Goal: Information Seeking & Learning: Learn about a topic

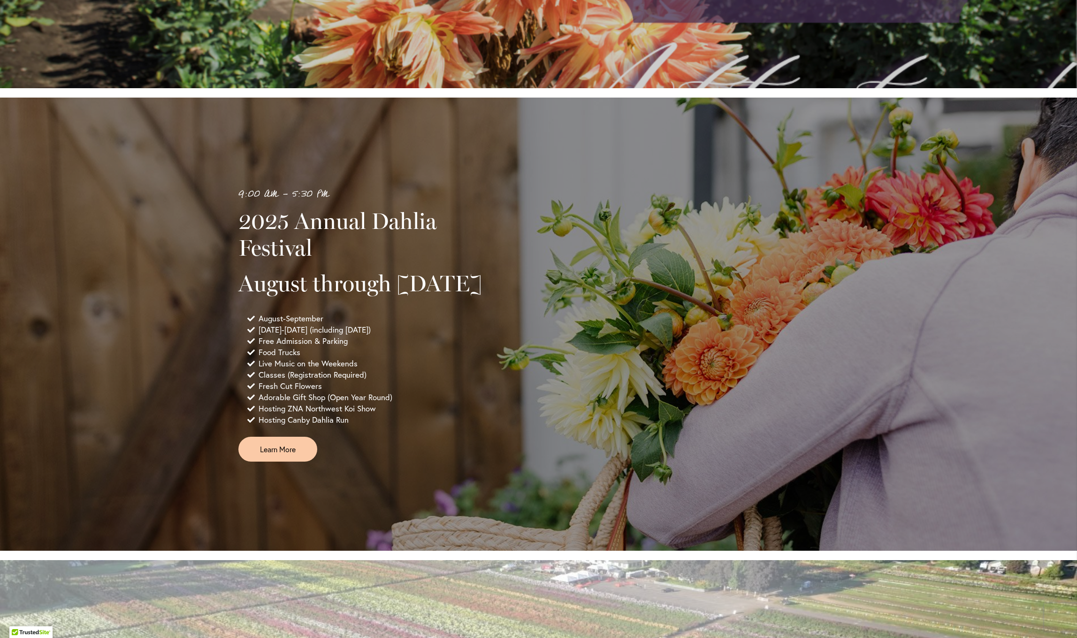
scroll to position [475, 0]
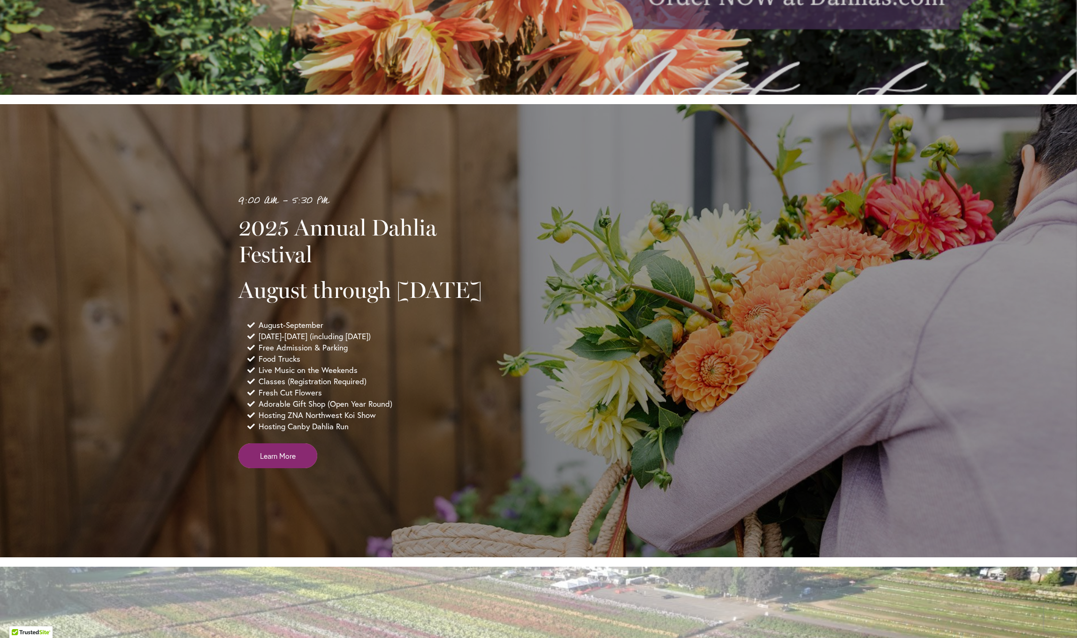
click at [272, 461] on span "Learn More" at bounding box center [278, 456] width 36 height 11
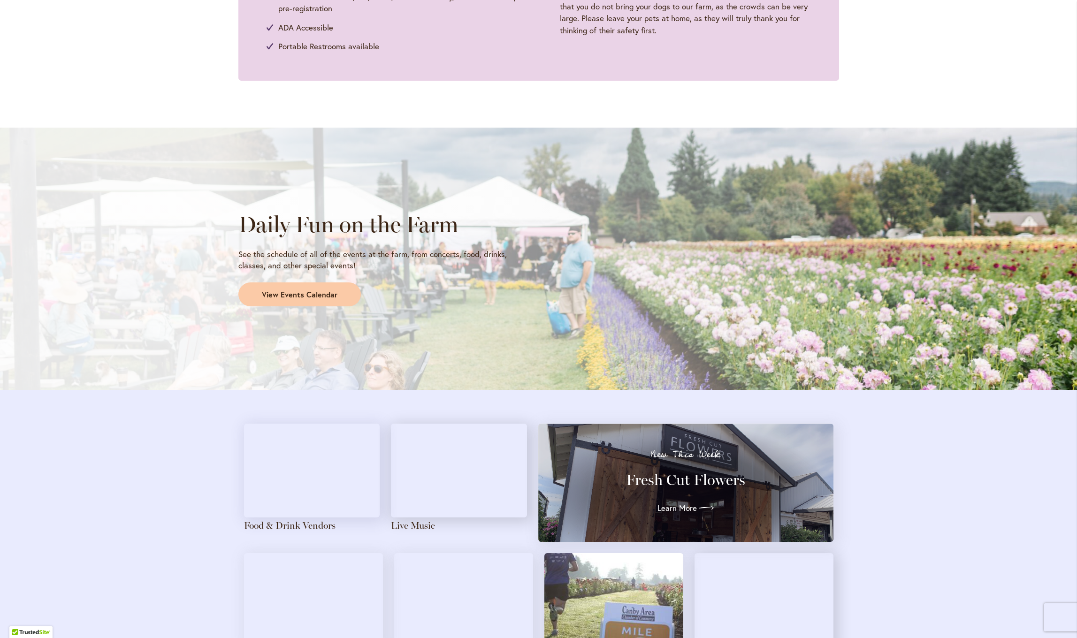
scroll to position [650, 0]
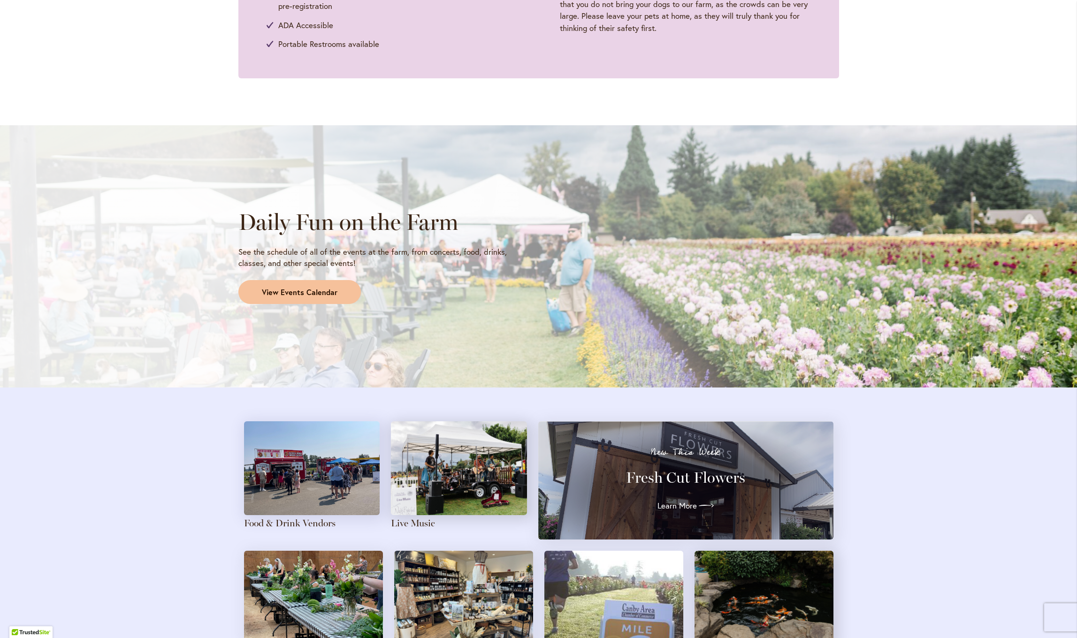
click at [319, 287] on span "View Events Calendar" at bounding box center [300, 292] width 76 height 11
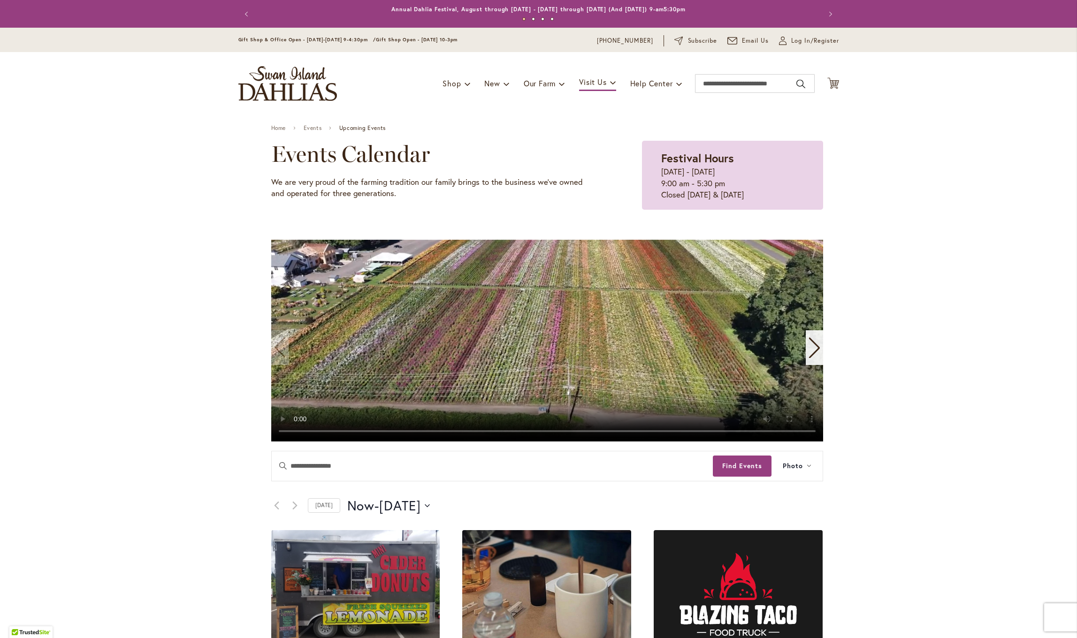
click at [550, 353] on video "1 / 11" at bounding box center [547, 341] width 552 height 202
click at [788, 432] on video "1 / 11" at bounding box center [547, 341] width 552 height 202
drag, startPoint x: 434, startPoint y: 431, endPoint x: 336, endPoint y: 434, distance: 98.1
click at [332, 433] on video "1 / 11" at bounding box center [547, 341] width 552 height 202
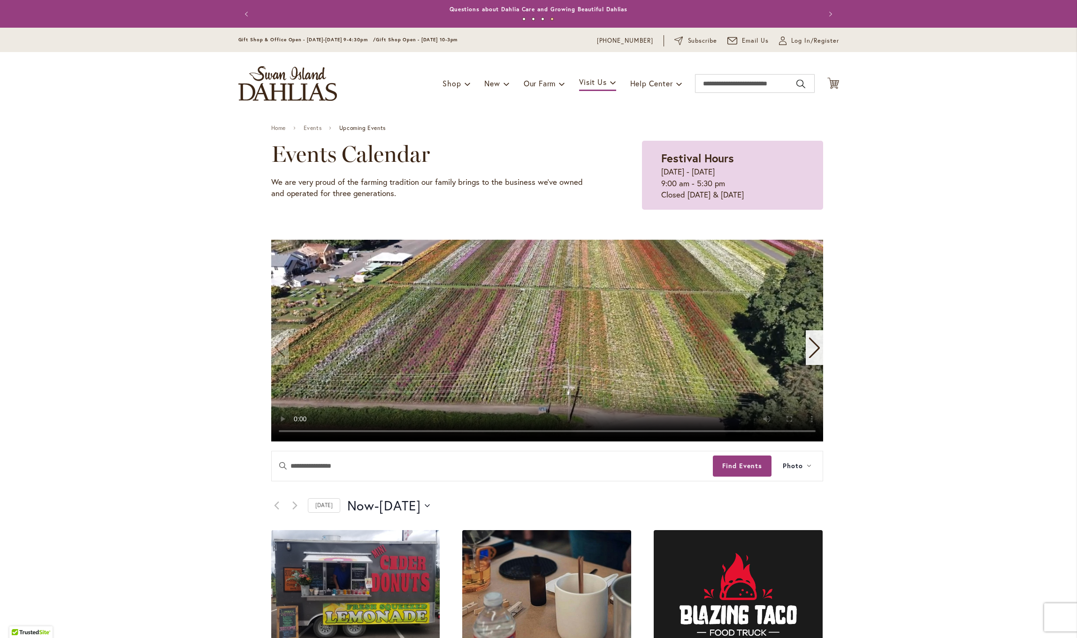
click at [293, 430] on video "1 / 11" at bounding box center [547, 341] width 552 height 202
click at [295, 432] on video "1 / 11" at bounding box center [547, 341] width 552 height 202
click at [613, 331] on video "1 / 11" at bounding box center [547, 341] width 552 height 202
click at [293, 430] on video "1 / 11" at bounding box center [547, 341] width 552 height 202
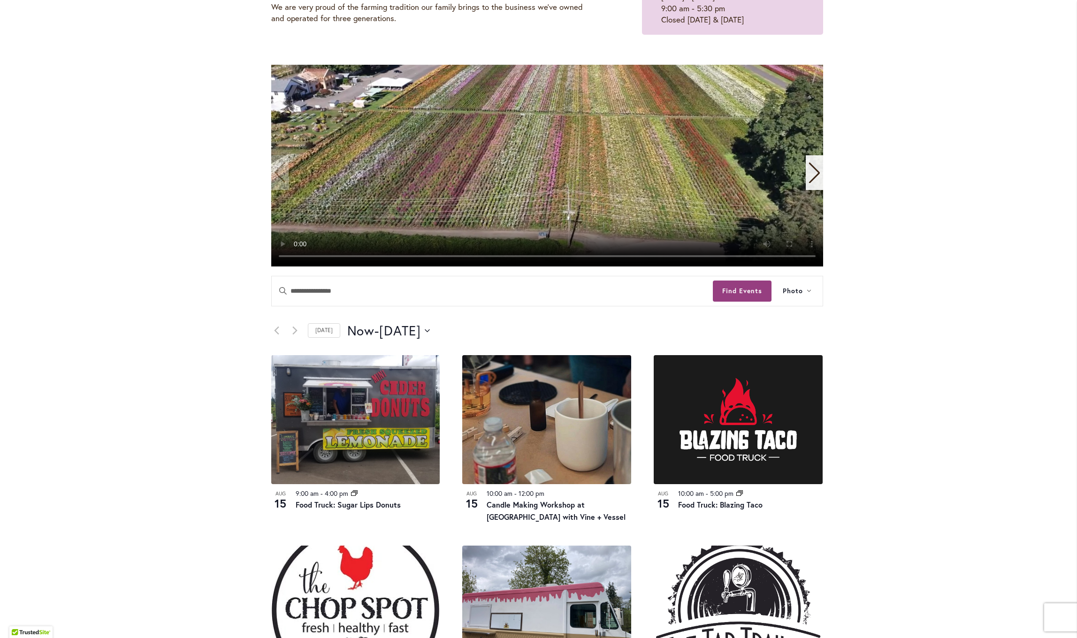
scroll to position [193, 0]
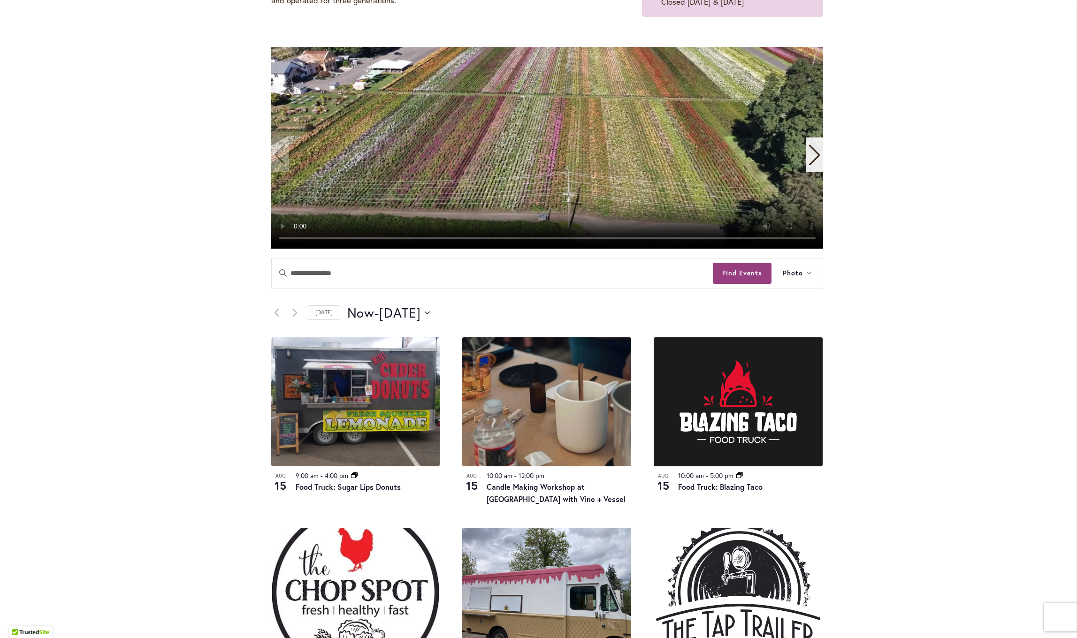
click at [294, 240] on video "1 / 11" at bounding box center [547, 148] width 552 height 202
click at [336, 241] on video "1 / 11" at bounding box center [547, 148] width 552 height 202
click at [714, 221] on video "1 / 11" at bounding box center [547, 148] width 552 height 202
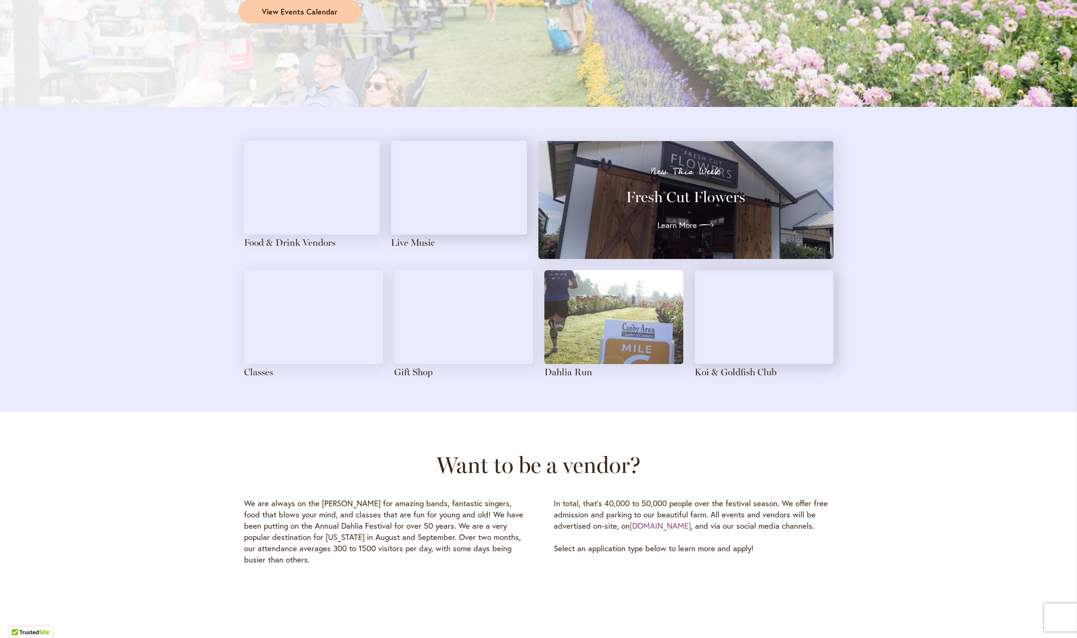
scroll to position [794, 0]
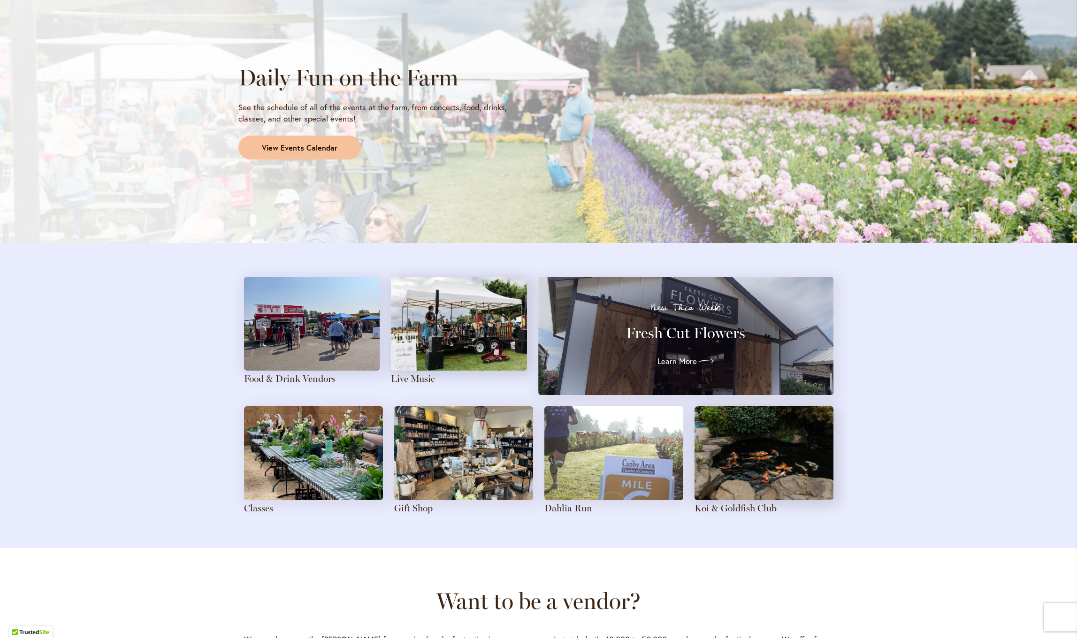
click at [267, 138] on link "View Events Calendar" at bounding box center [299, 148] width 122 height 24
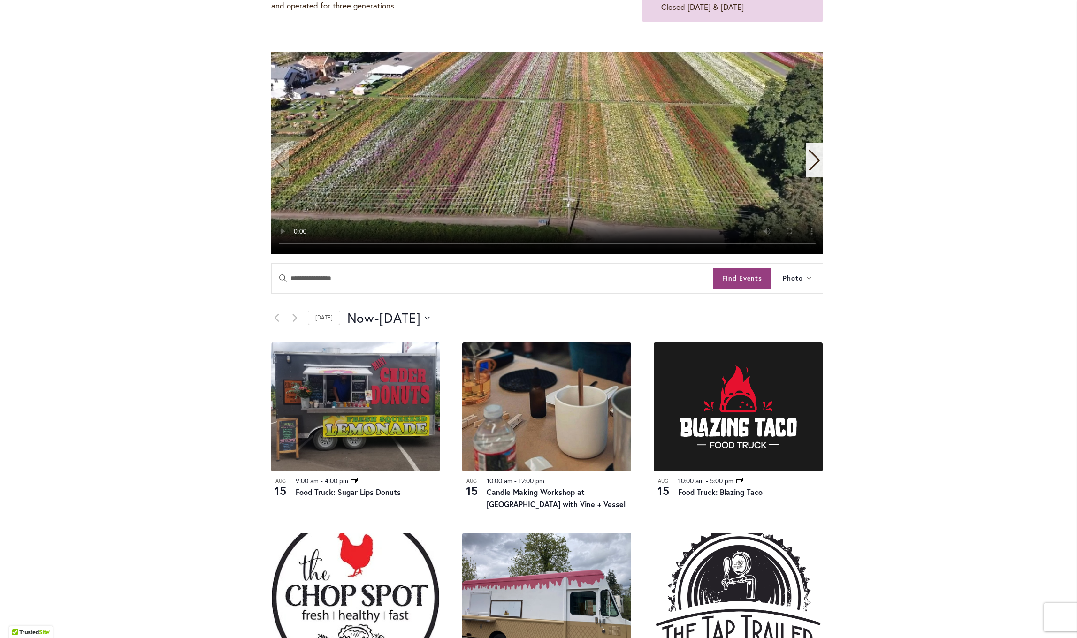
scroll to position [190, 0]
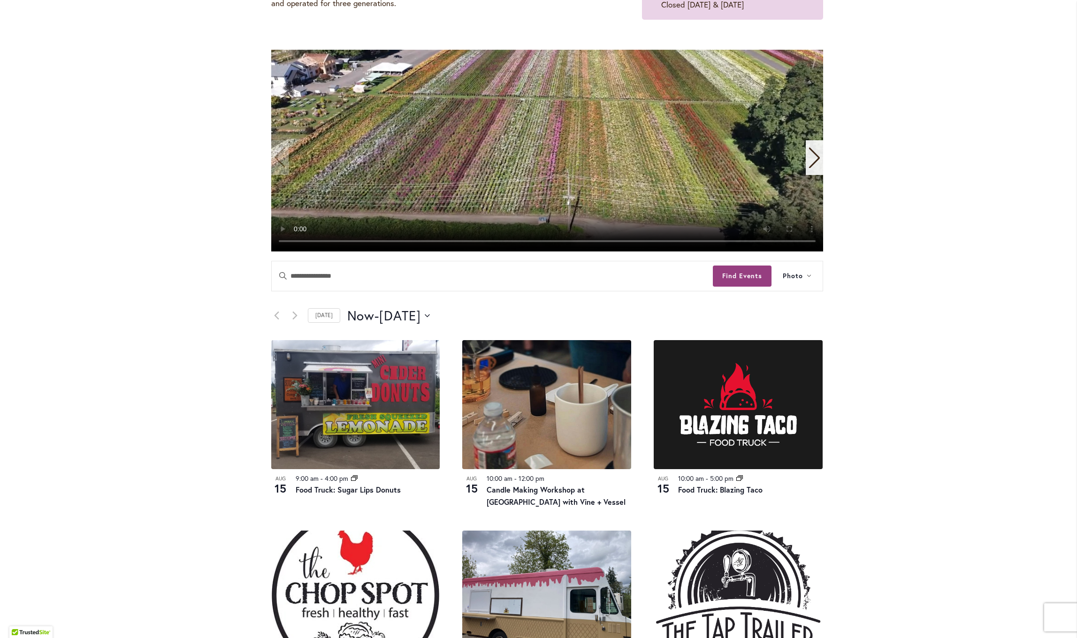
click at [793, 242] on video "1 / 11" at bounding box center [547, 151] width 552 height 202
click at [805, 241] on video "1 / 11" at bounding box center [547, 151] width 552 height 202
drag, startPoint x: 805, startPoint y: 241, endPoint x: 337, endPoint y: 234, distance: 467.5
click at [280, 241] on video "1 / 11" at bounding box center [547, 151] width 552 height 202
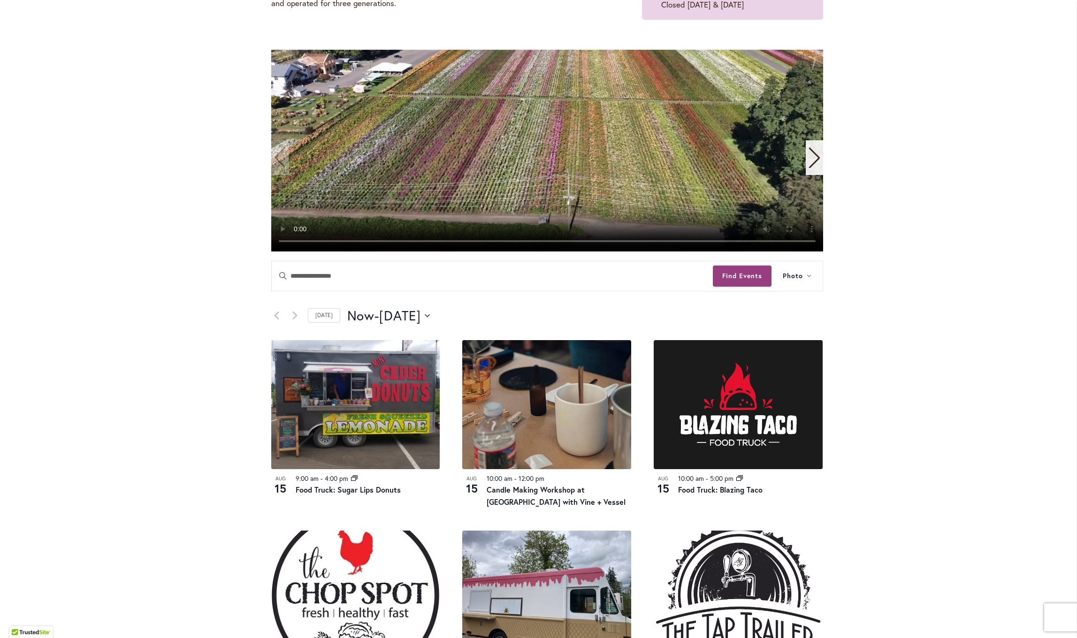
click at [790, 241] on video "1 / 11" at bounding box center [547, 151] width 552 height 202
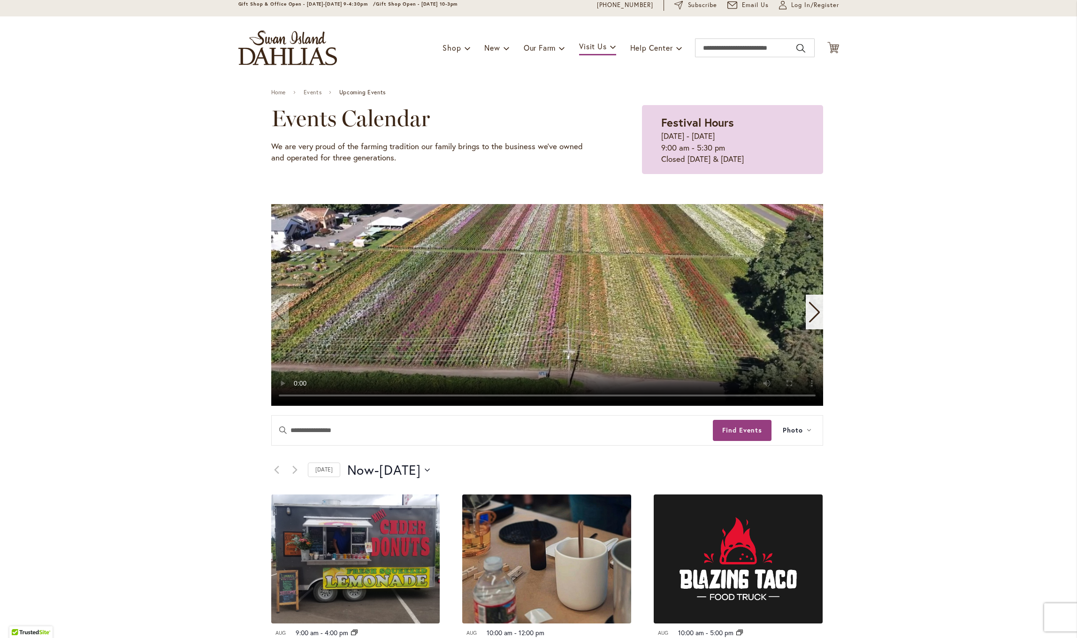
scroll to position [37, 0]
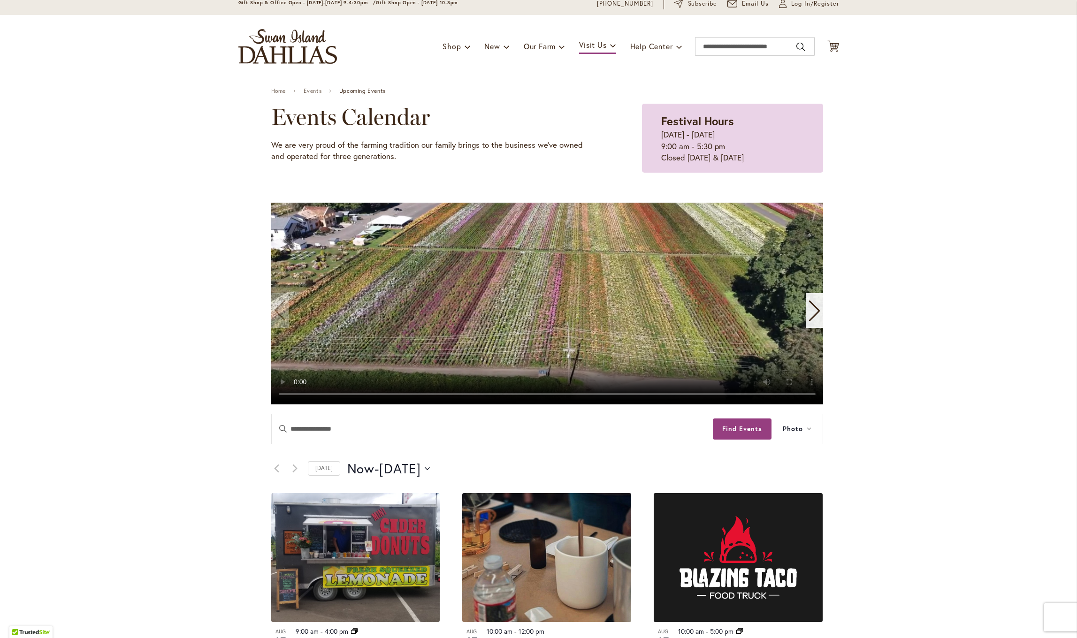
click at [320, 302] on video "1 / 11" at bounding box center [547, 304] width 552 height 202
click at [279, 394] on video "1 / 11" at bounding box center [547, 304] width 552 height 202
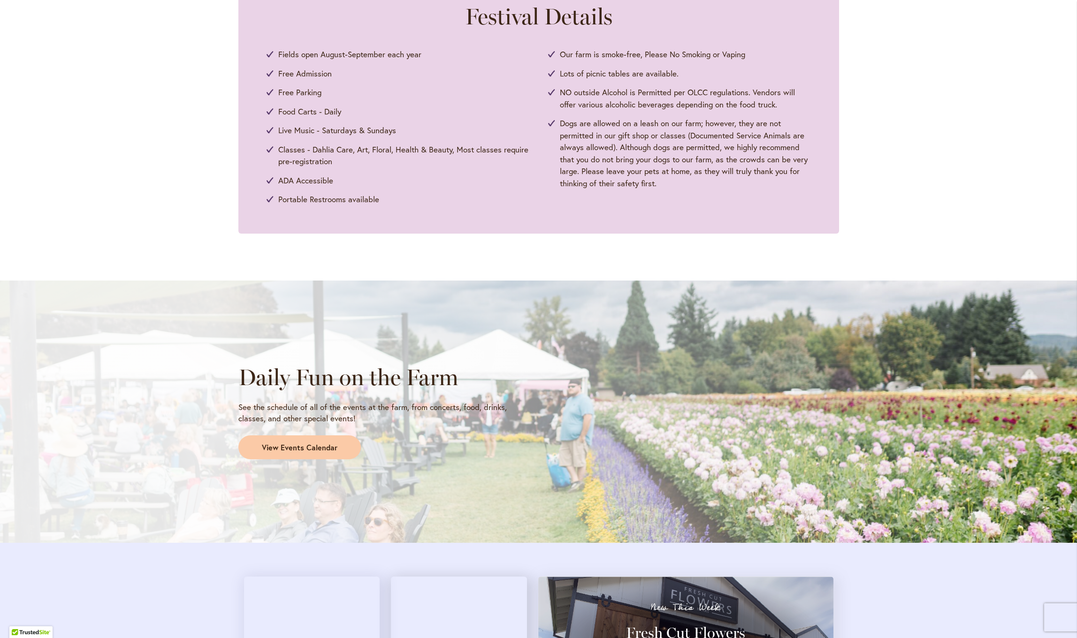
scroll to position [533, 0]
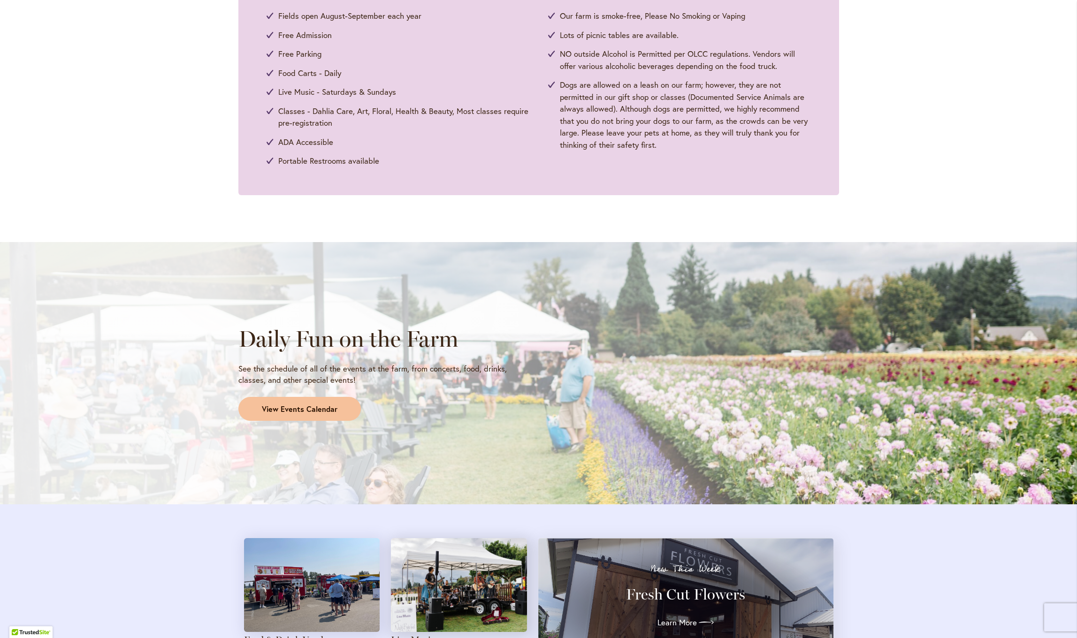
click at [292, 412] on link "View Events Calendar" at bounding box center [299, 409] width 122 height 24
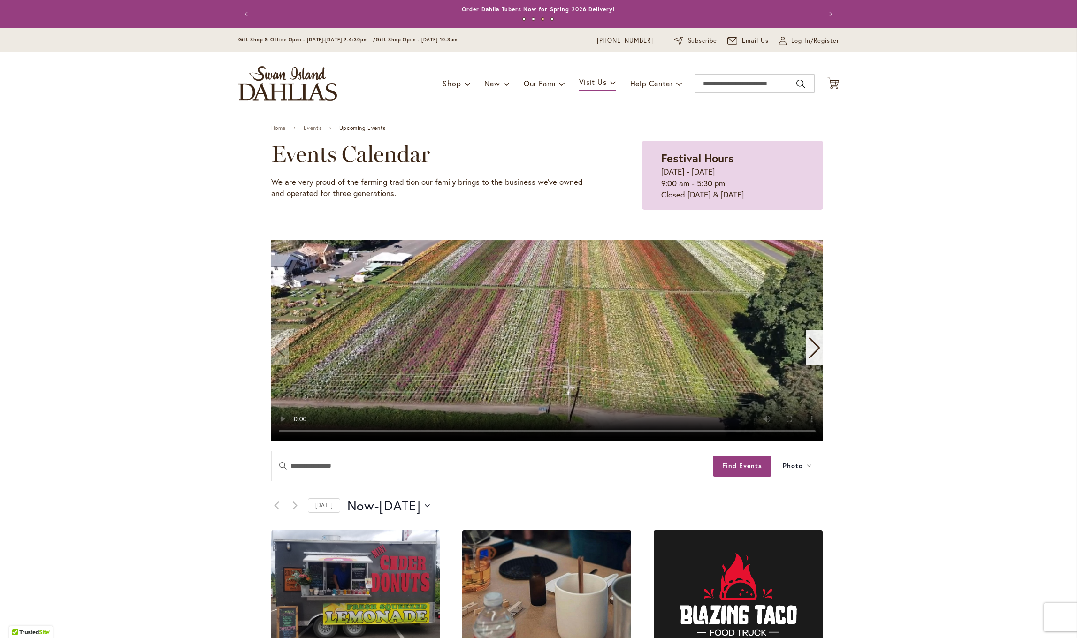
click at [279, 431] on video "1 / 11" at bounding box center [547, 341] width 552 height 202
click at [789, 431] on video "1 / 11" at bounding box center [547, 341] width 552 height 202
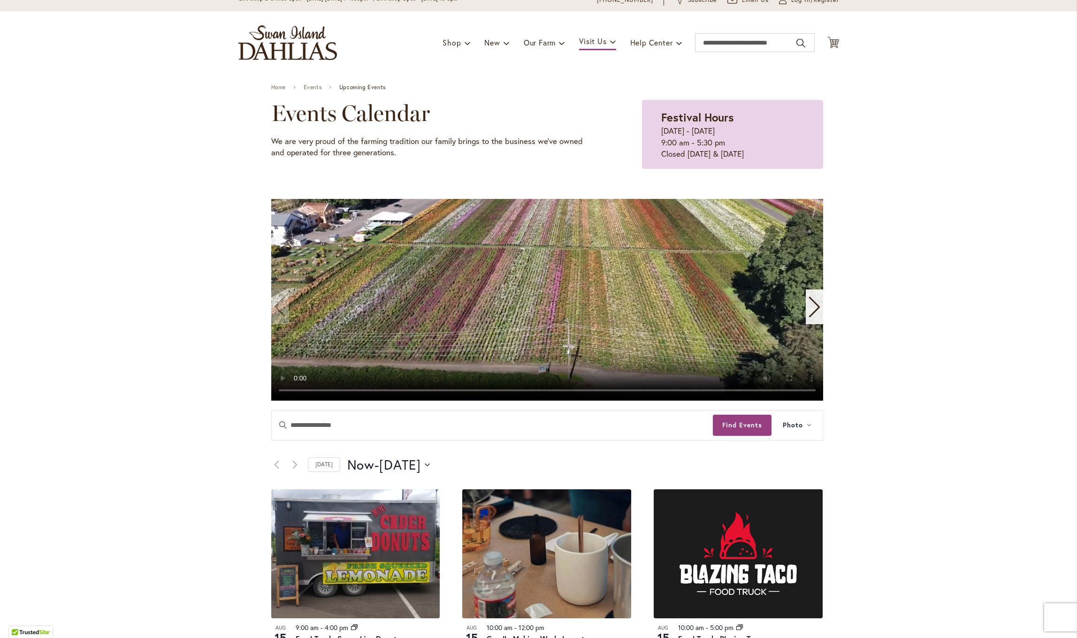
scroll to position [43, 0]
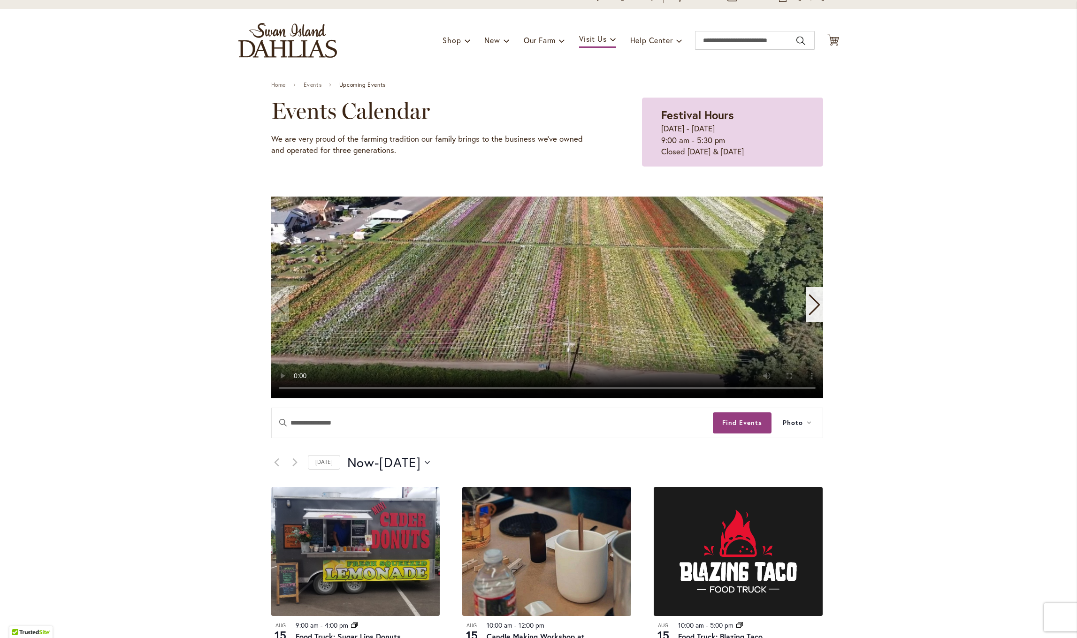
click at [283, 206] on video "1 / 11" at bounding box center [547, 298] width 552 height 202
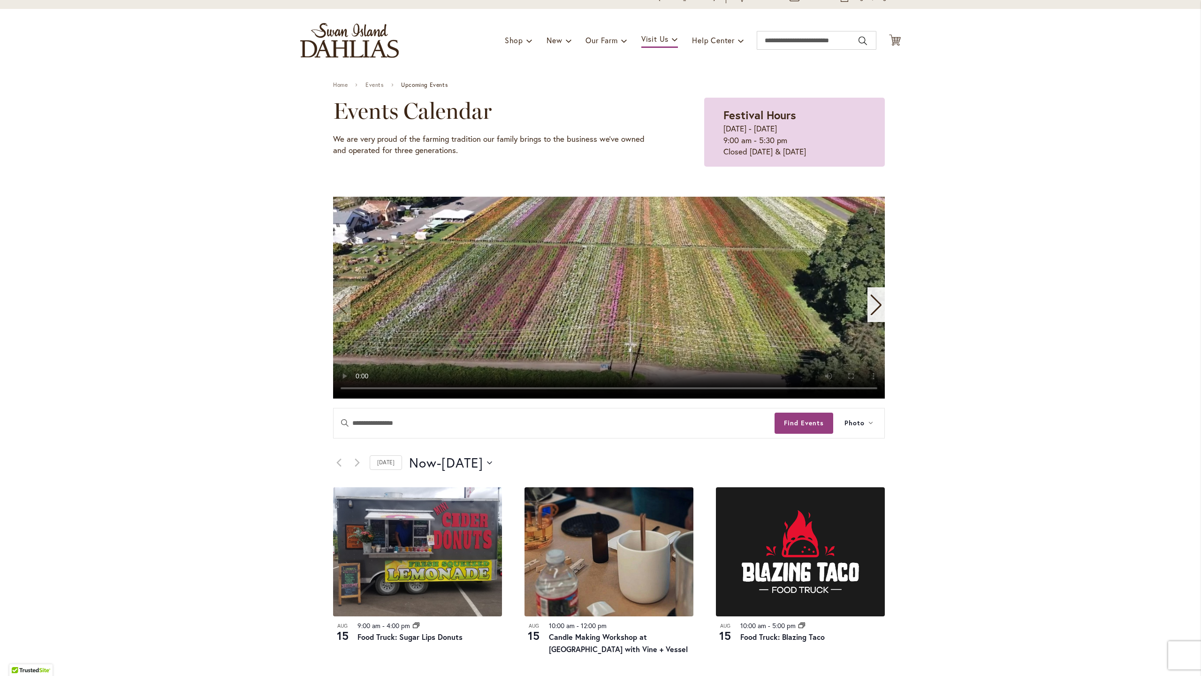
click at [600, 398] on video "1 / 11" at bounding box center [609, 298] width 552 height 202
click at [684, 398] on video "1 / 11" at bounding box center [609, 298] width 552 height 202
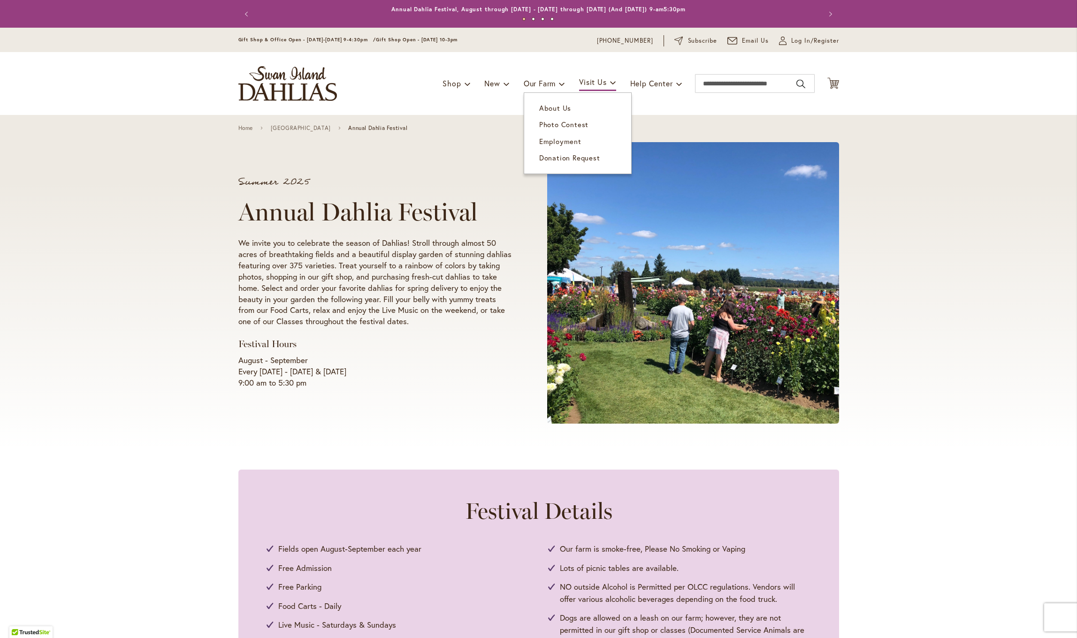
click at [552, 126] on span "Photo Contest" at bounding box center [563, 124] width 49 height 9
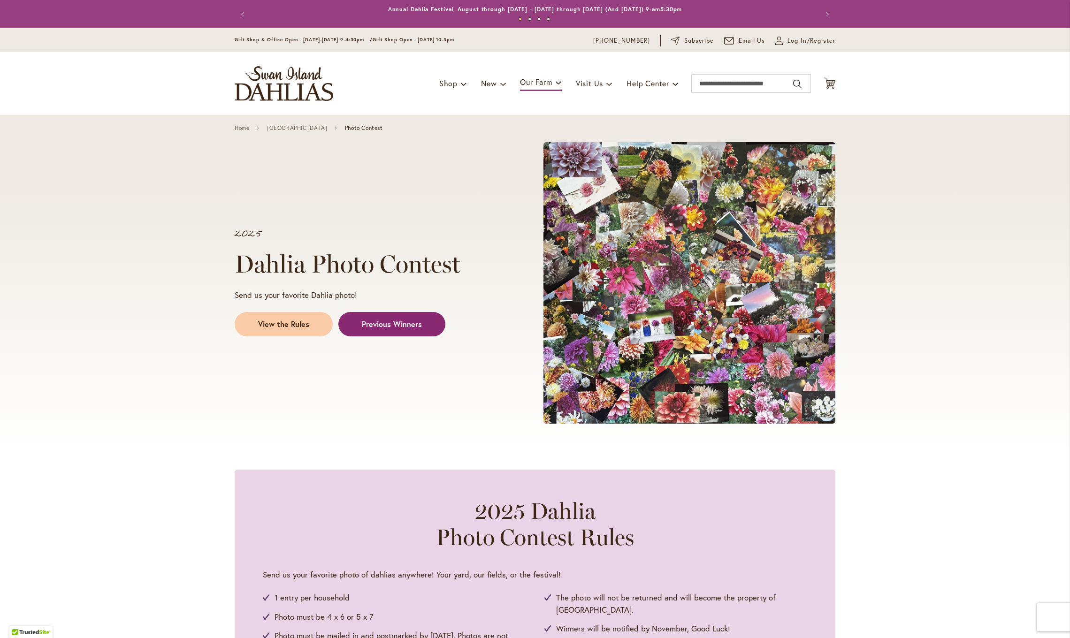
click at [367, 323] on span "Previous Winners" at bounding box center [392, 324] width 60 height 11
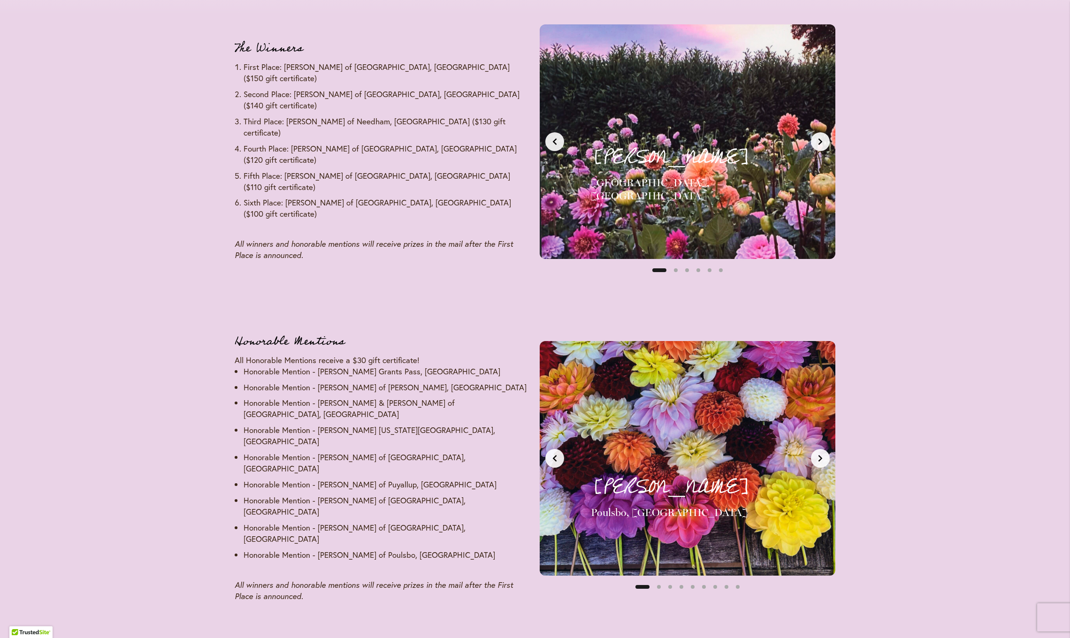
scroll to position [1162, 0]
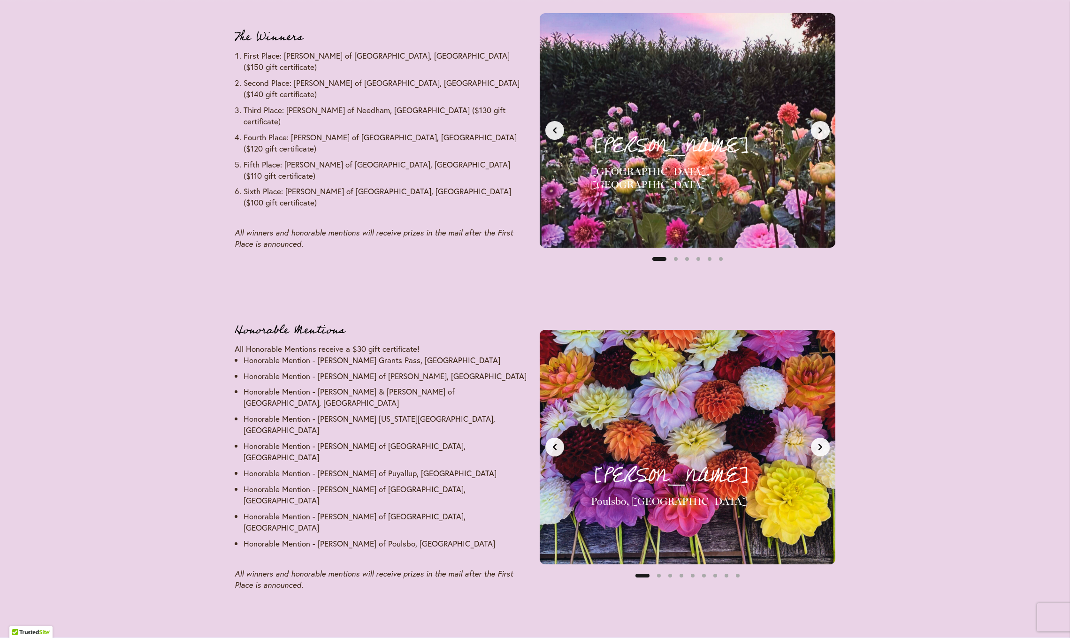
click at [818, 127] on icon "Next slide" at bounding box center [821, 131] width 8 height 8
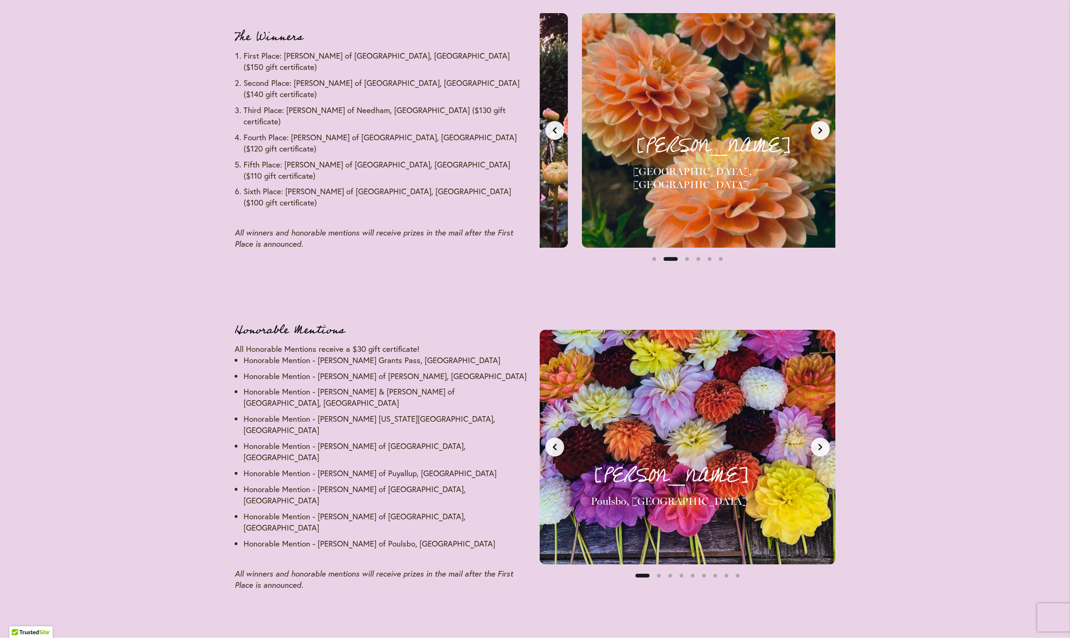
scroll to position [0, 310]
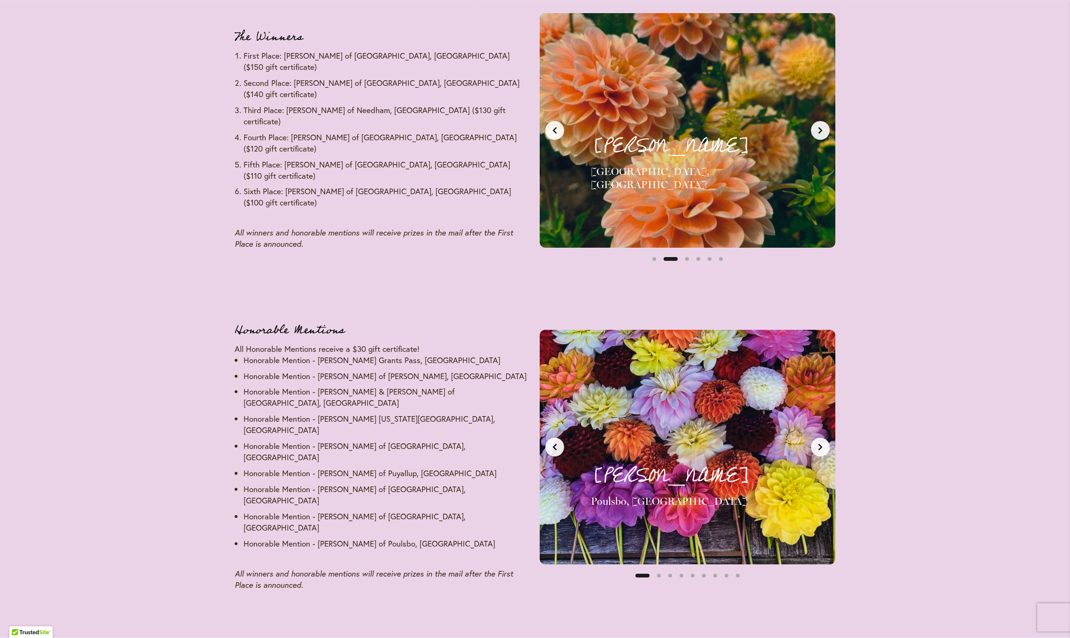
click at [822, 128] on button "Next slide" at bounding box center [820, 130] width 19 height 19
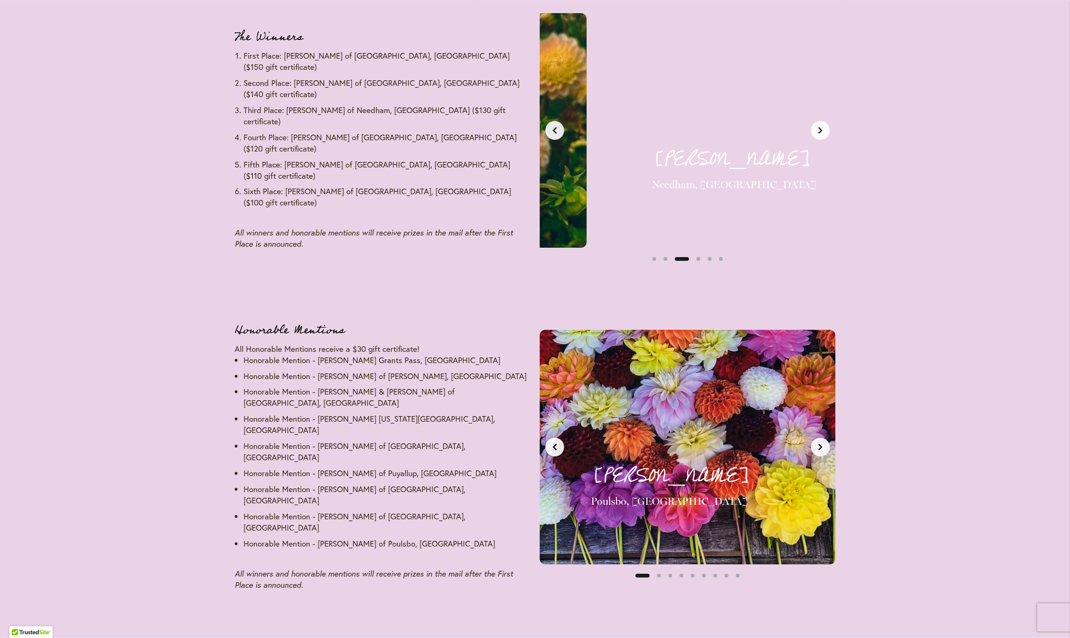
scroll to position [0, 619]
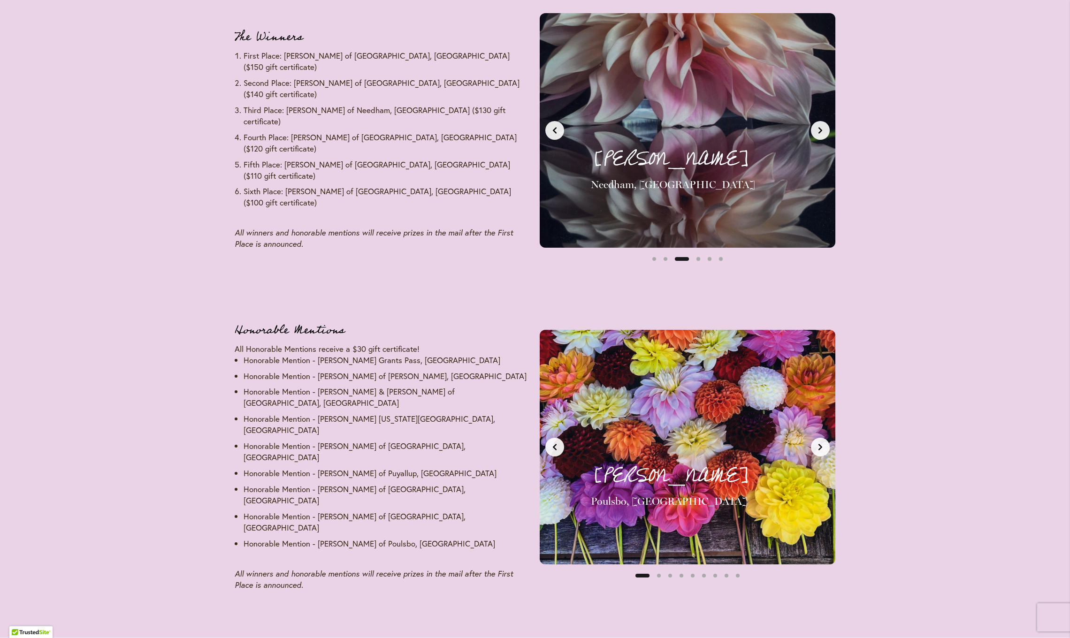
click at [821, 129] on button "Next slide" at bounding box center [820, 130] width 19 height 19
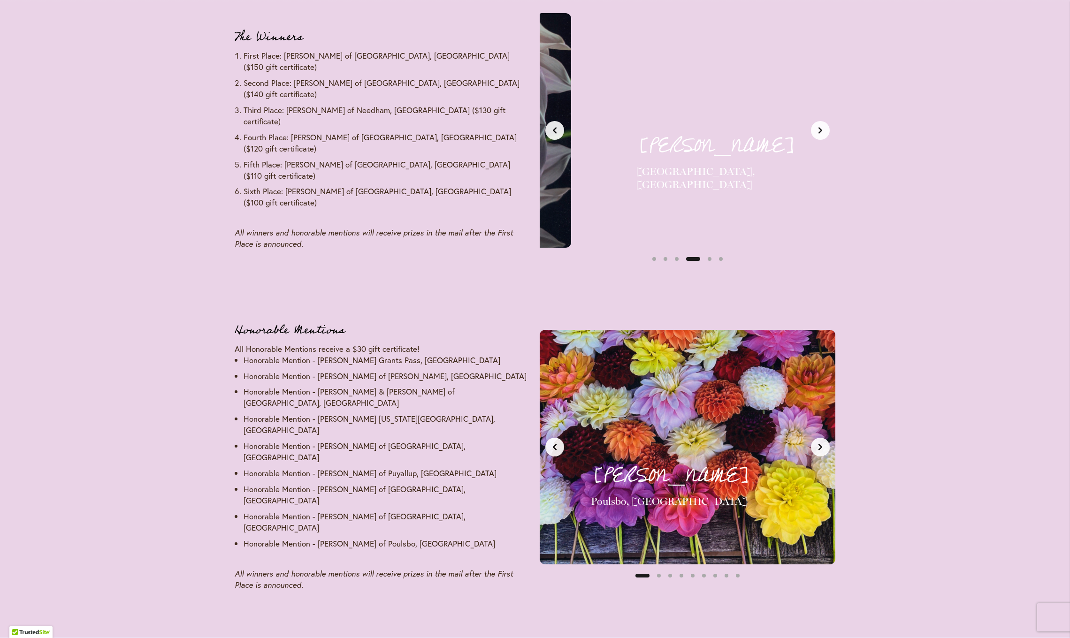
scroll to position [0, 929]
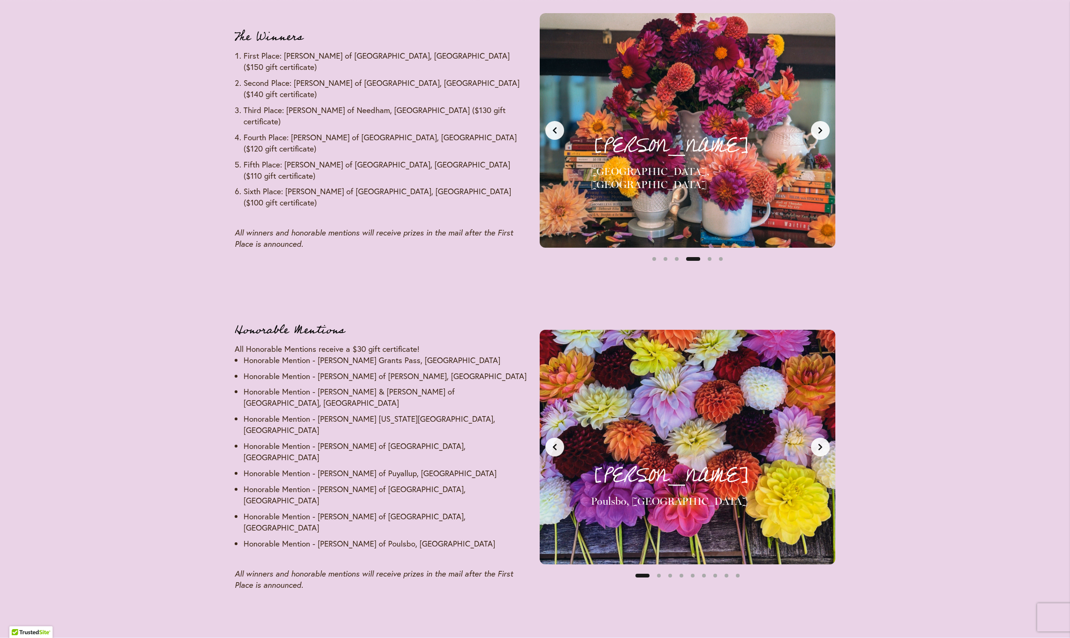
click at [820, 127] on icon "Next slide" at bounding box center [820, 130] width 4 height 7
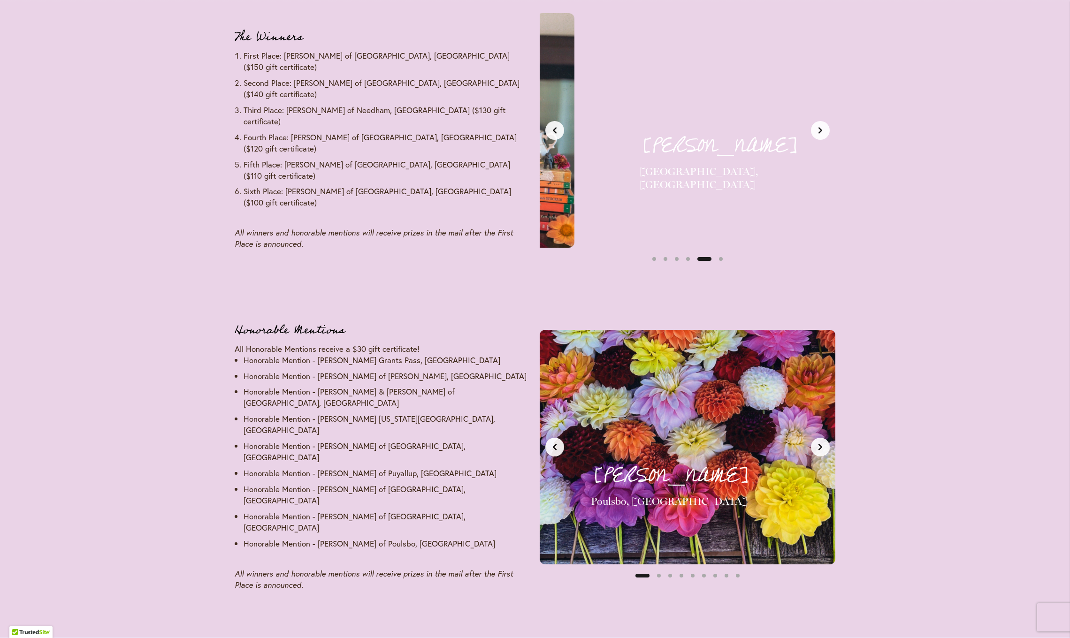
scroll to position [0, 1239]
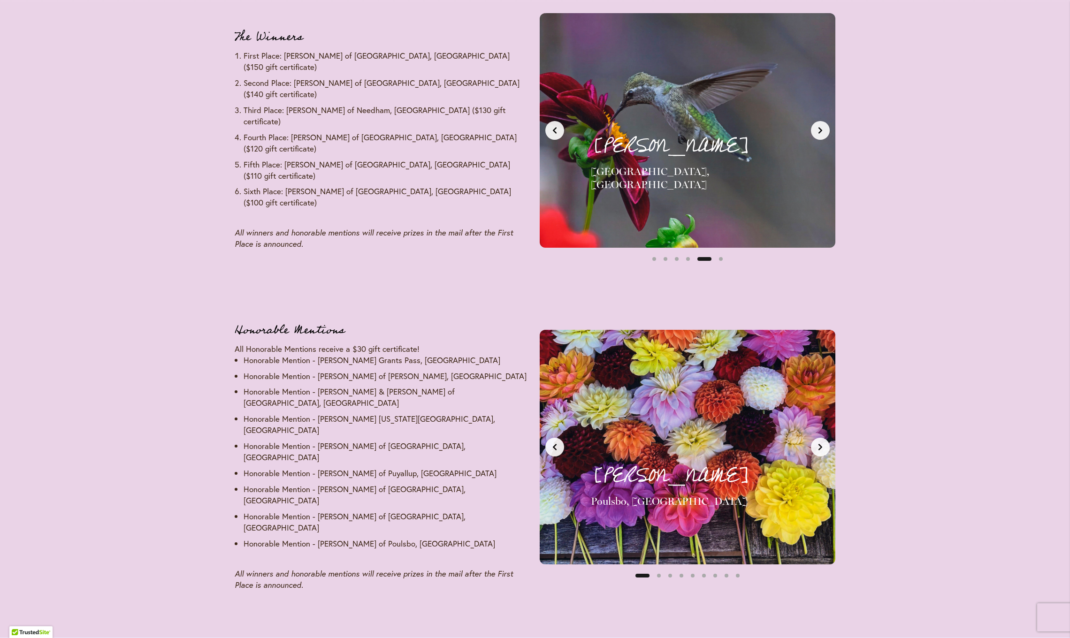
click at [821, 127] on icon "Next slide" at bounding box center [821, 131] width 8 height 8
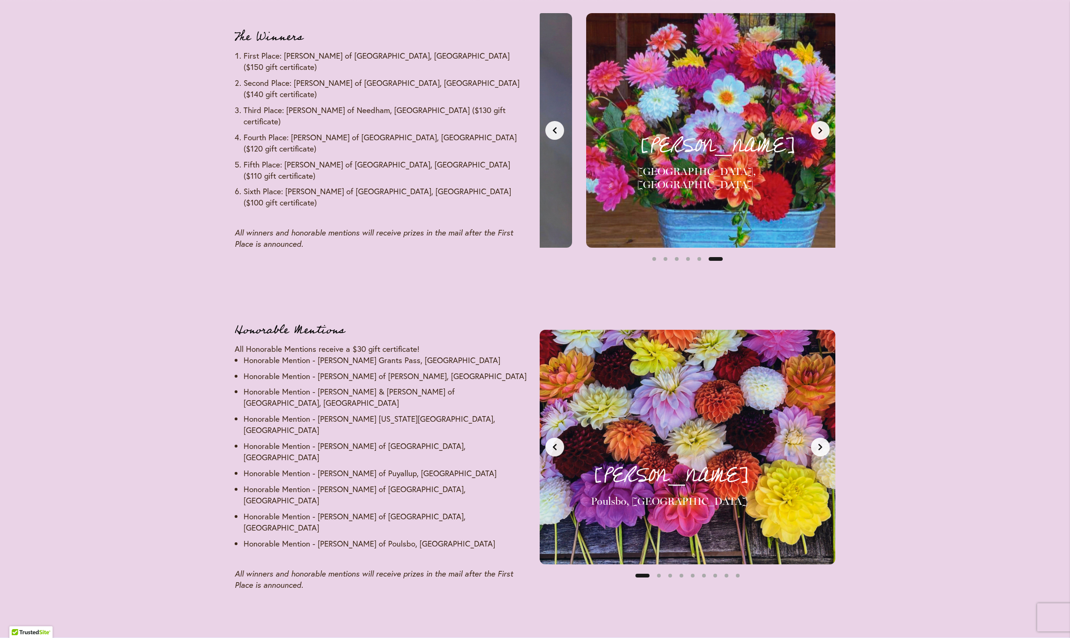
scroll to position [0, 1549]
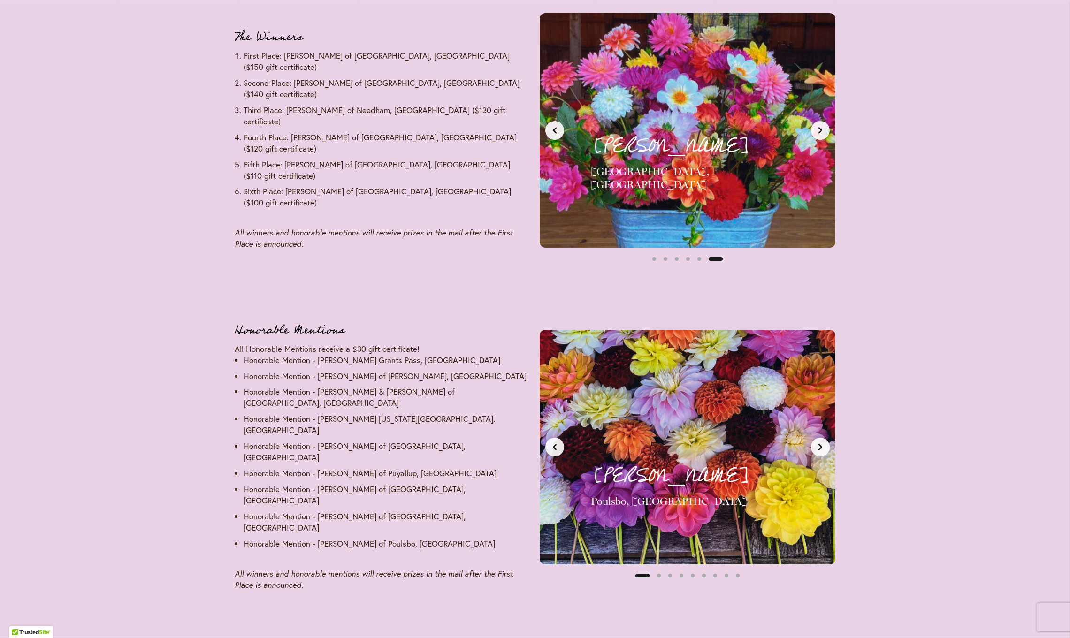
click at [822, 127] on icon "Next slide" at bounding box center [821, 131] width 8 height 8
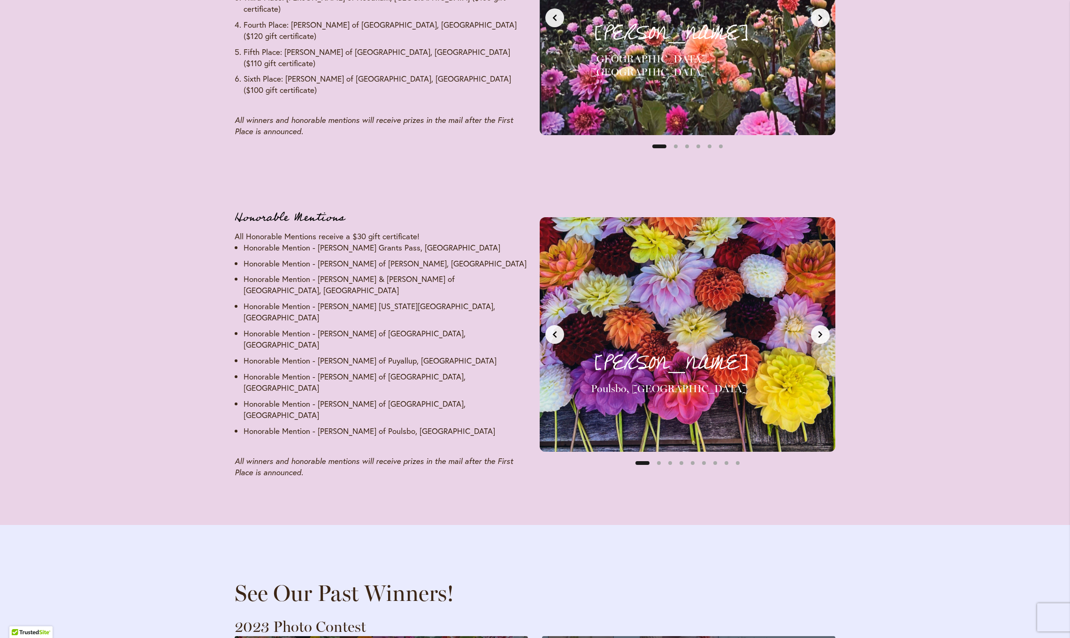
scroll to position [1390, 0]
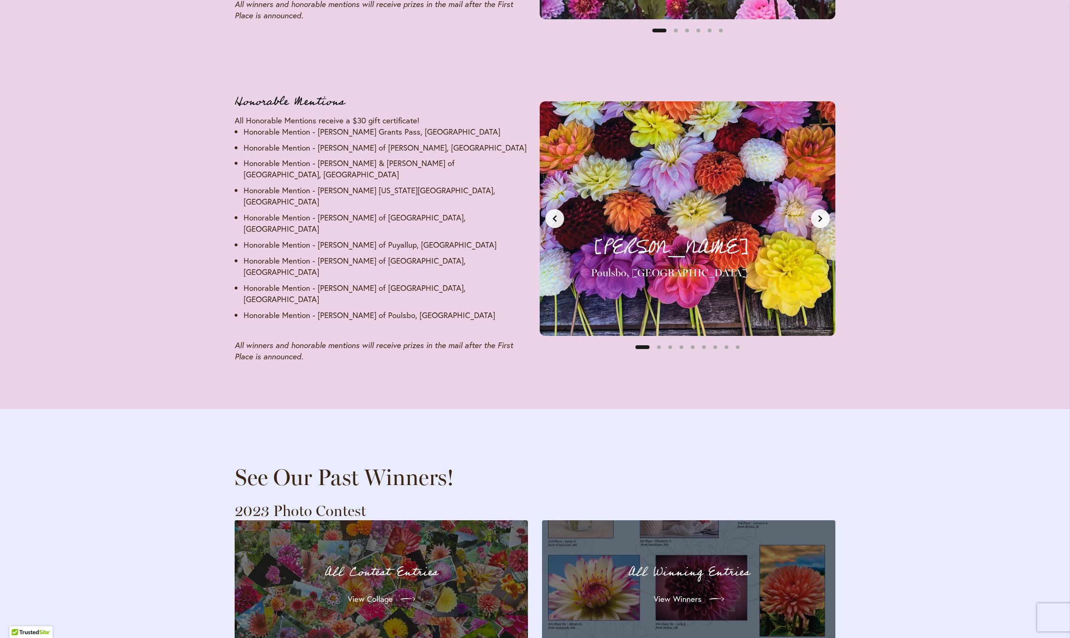
click at [819, 209] on button "Next slide" at bounding box center [820, 218] width 19 height 19
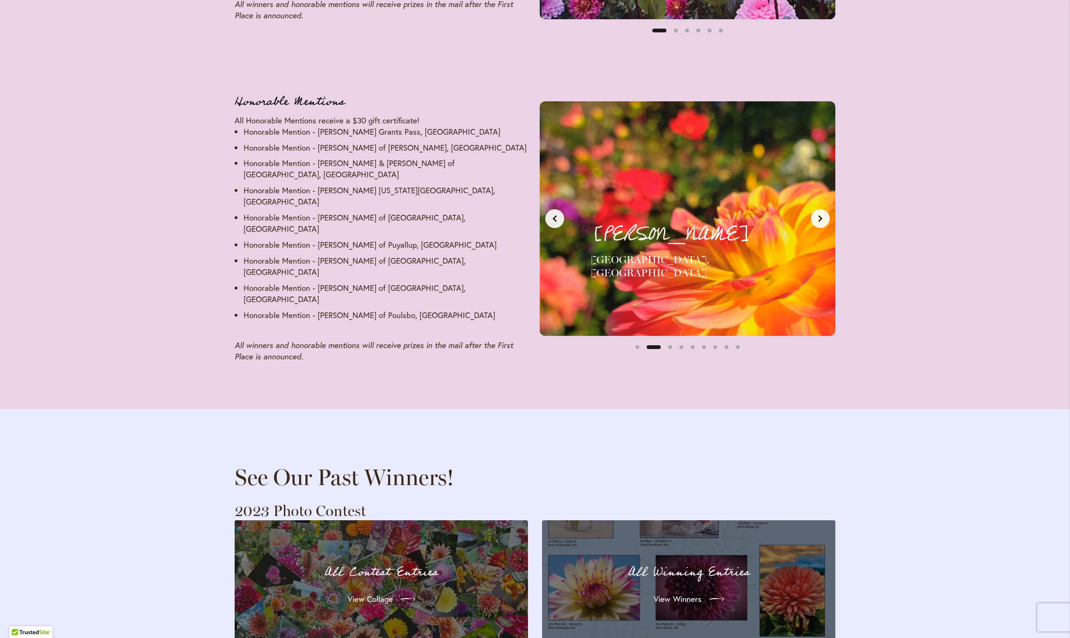
click at [819, 209] on button "Next slide" at bounding box center [820, 218] width 19 height 19
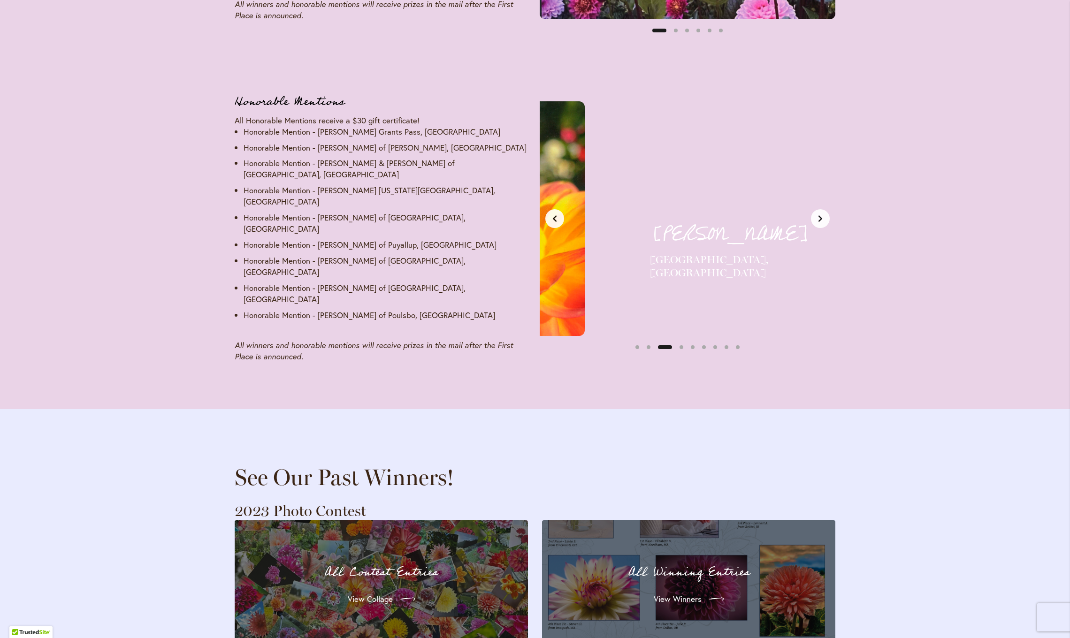
scroll to position [0, 619]
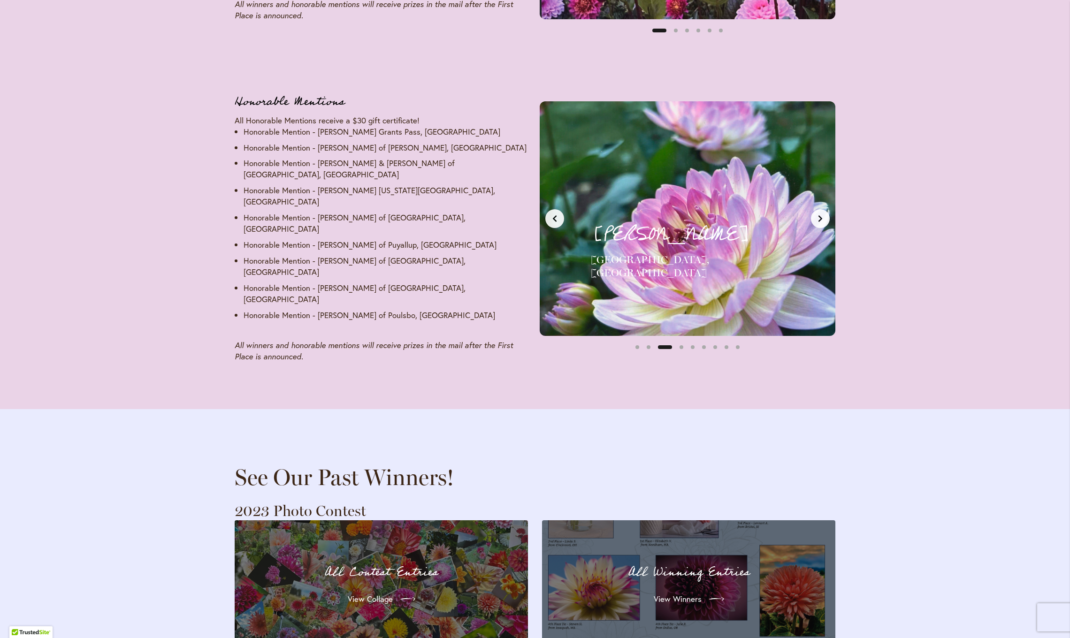
click at [820, 209] on button "Next slide" at bounding box center [820, 218] width 19 height 19
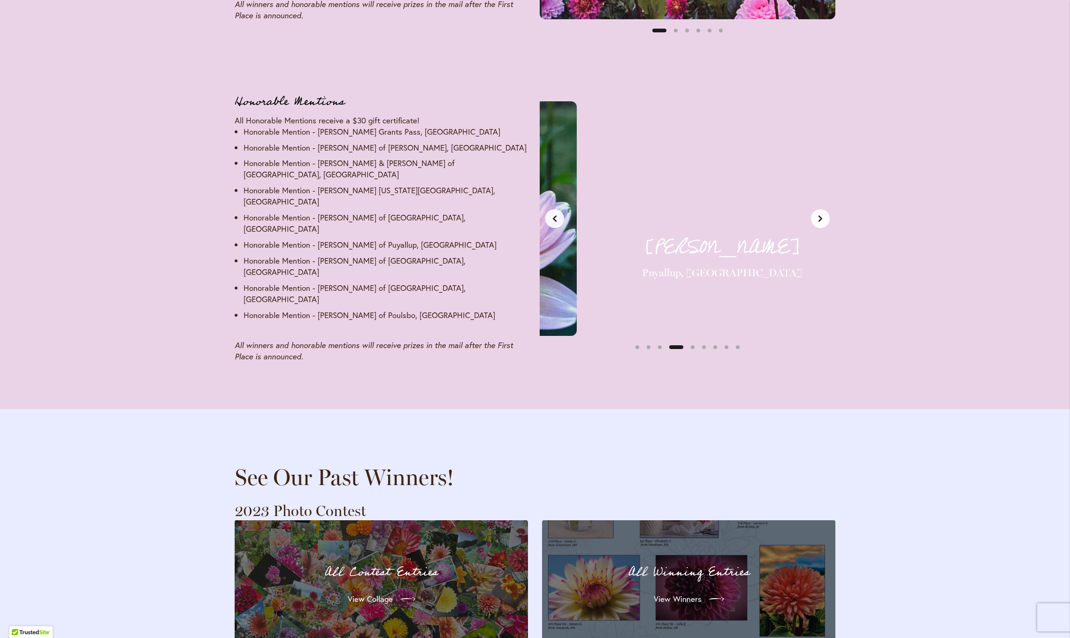
scroll to position [0, 929]
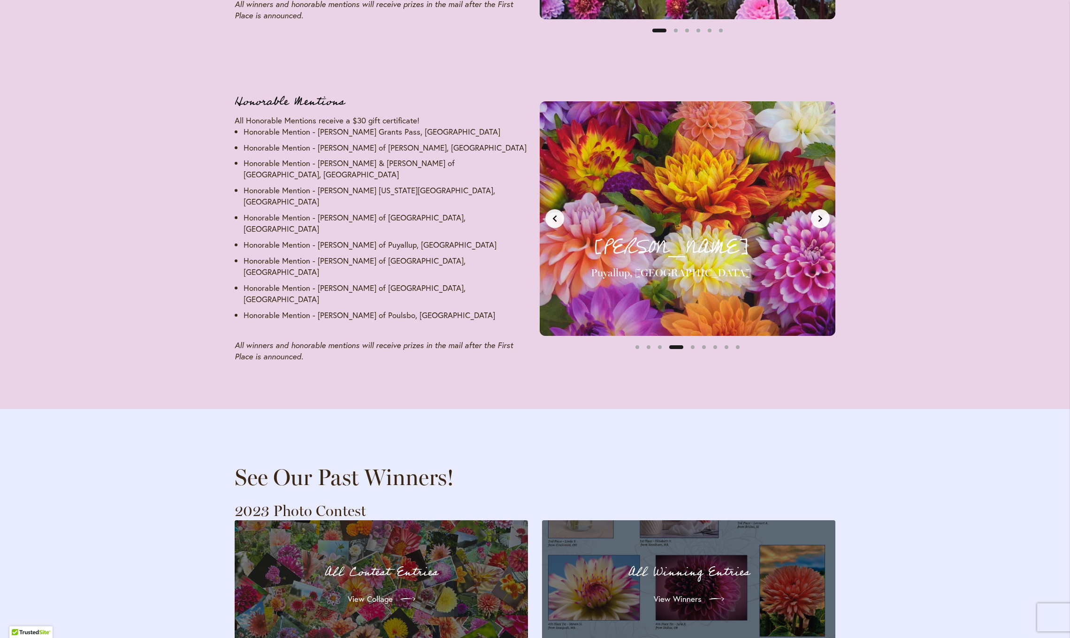
click at [820, 209] on button "Next slide" at bounding box center [820, 218] width 19 height 19
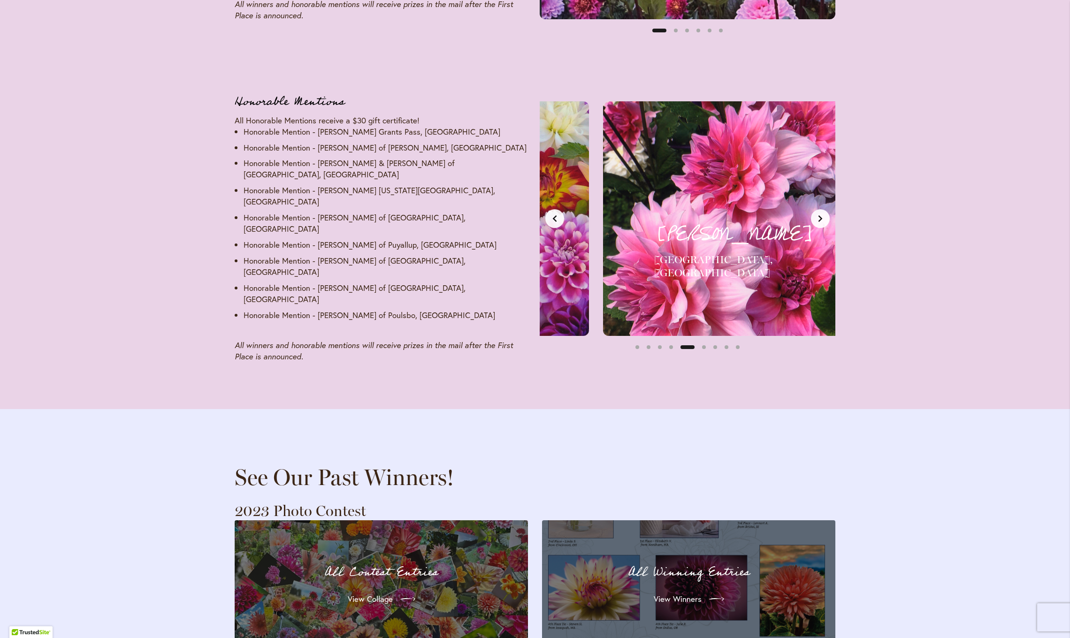
scroll to position [0, 1239]
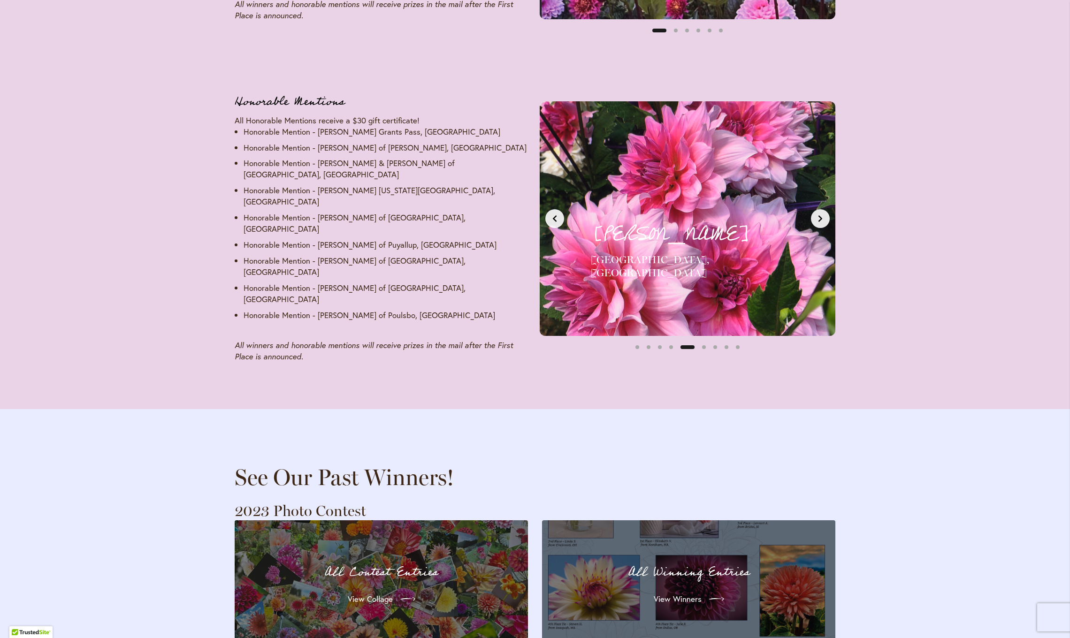
click at [821, 215] on icon "Next slide" at bounding box center [821, 219] width 8 height 8
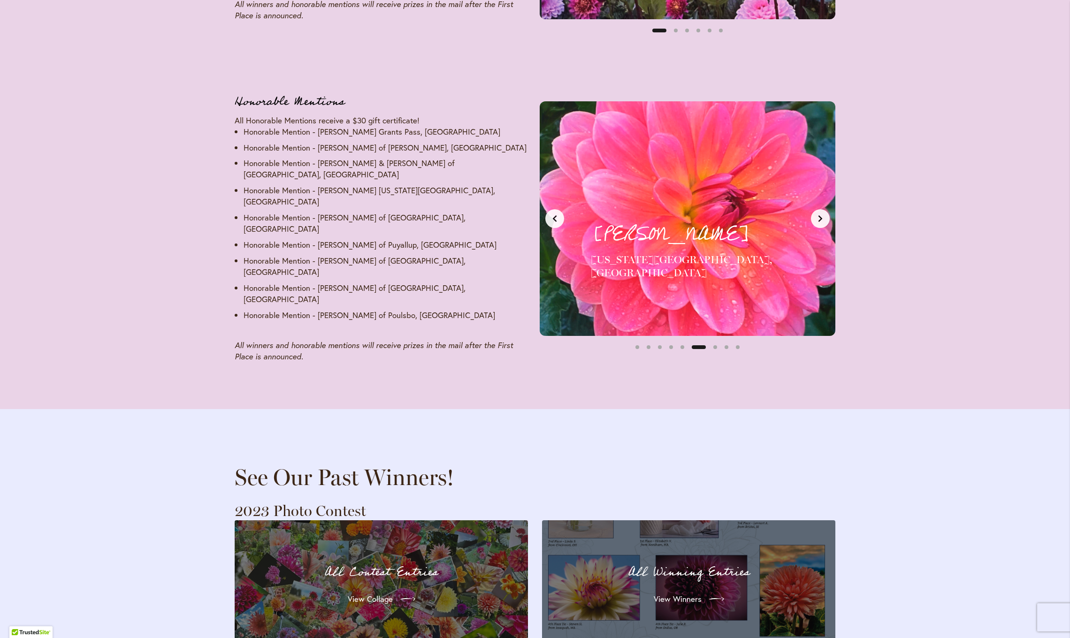
click at [821, 215] on icon "Next slide" at bounding box center [821, 219] width 8 height 8
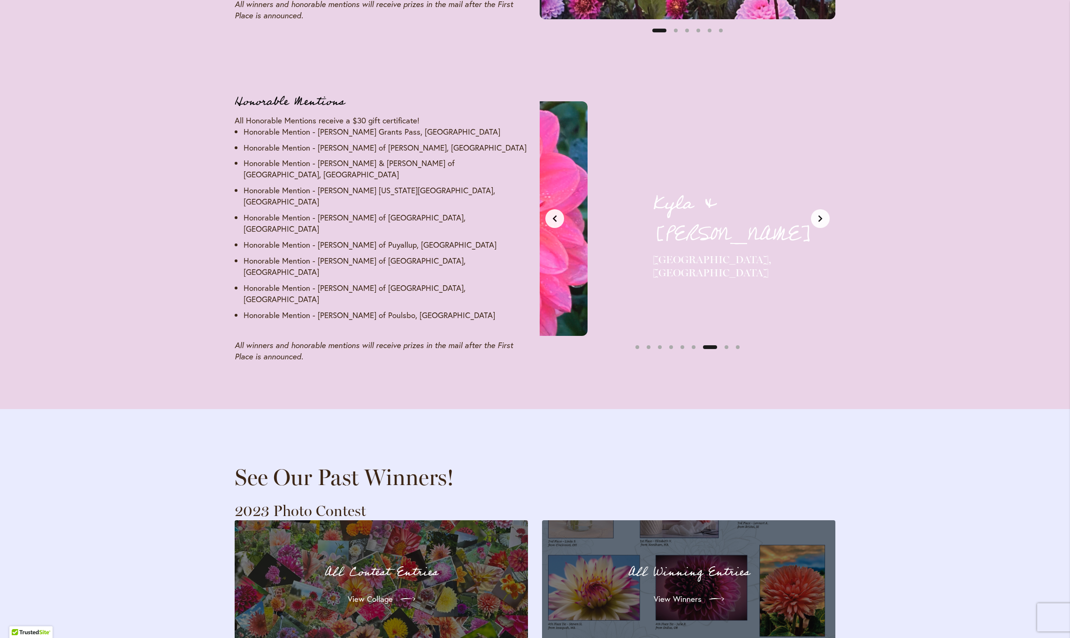
scroll to position [0, 1858]
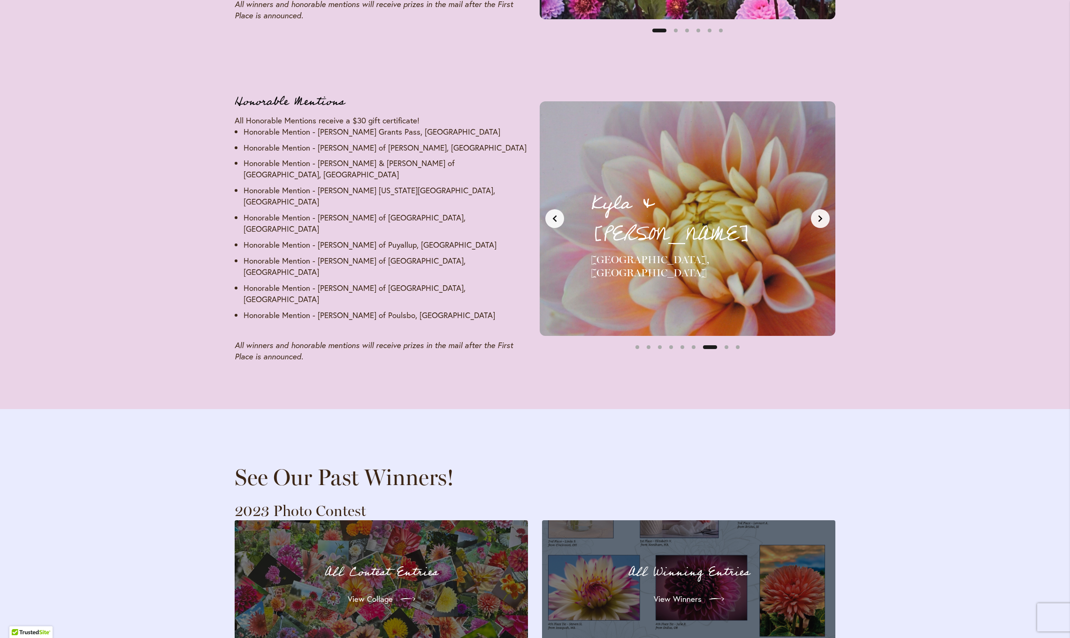
click at [821, 215] on icon "Next slide" at bounding box center [821, 219] width 8 height 8
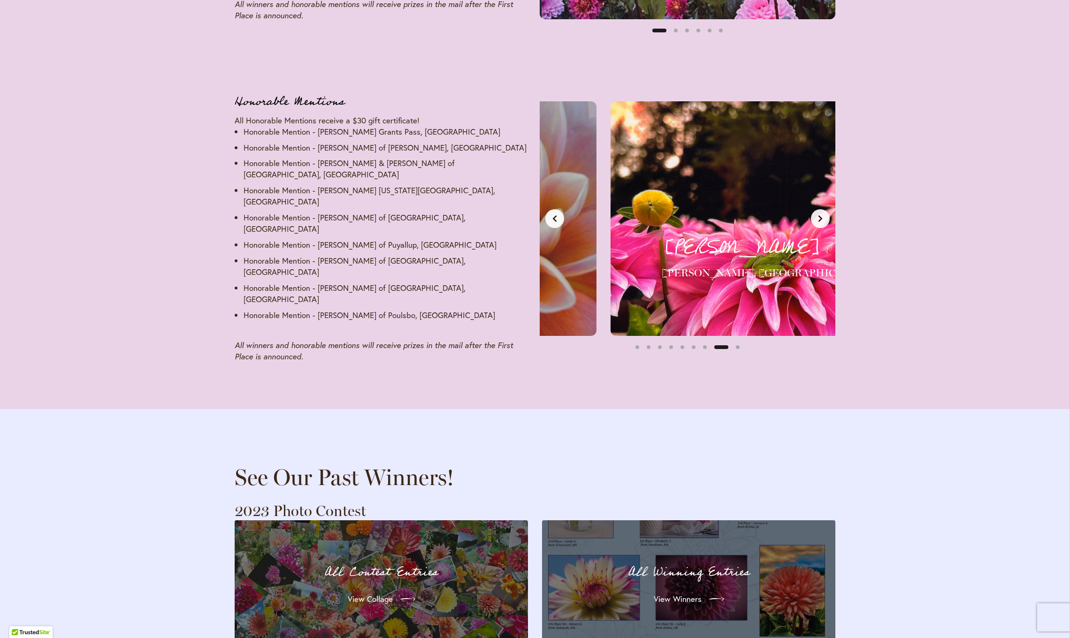
scroll to position [0, 2168]
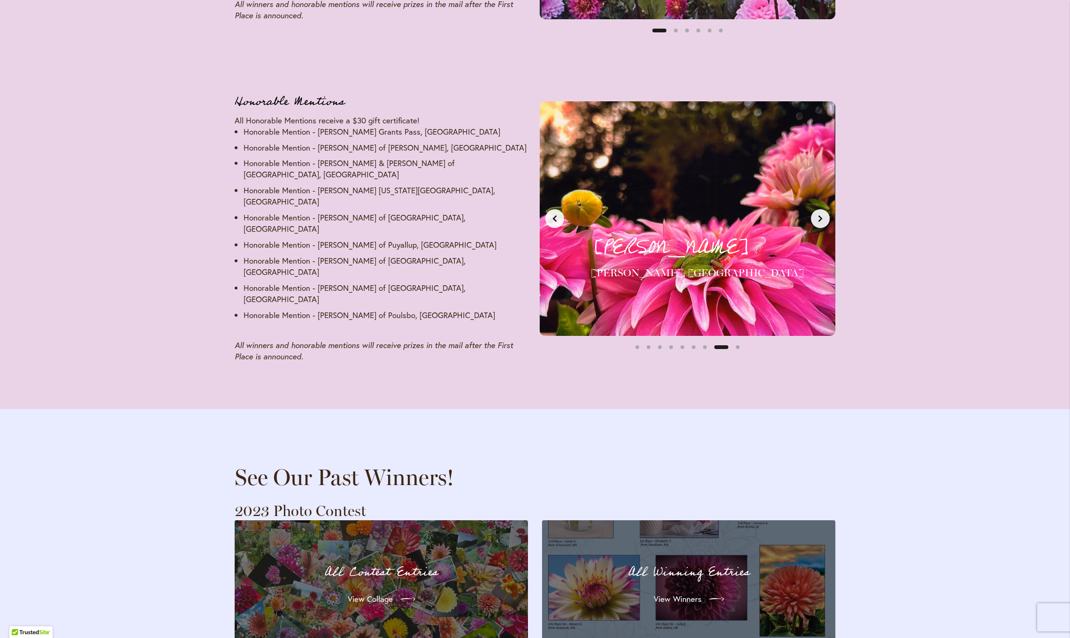
click at [821, 215] on icon "Next slide" at bounding box center [821, 219] width 8 height 8
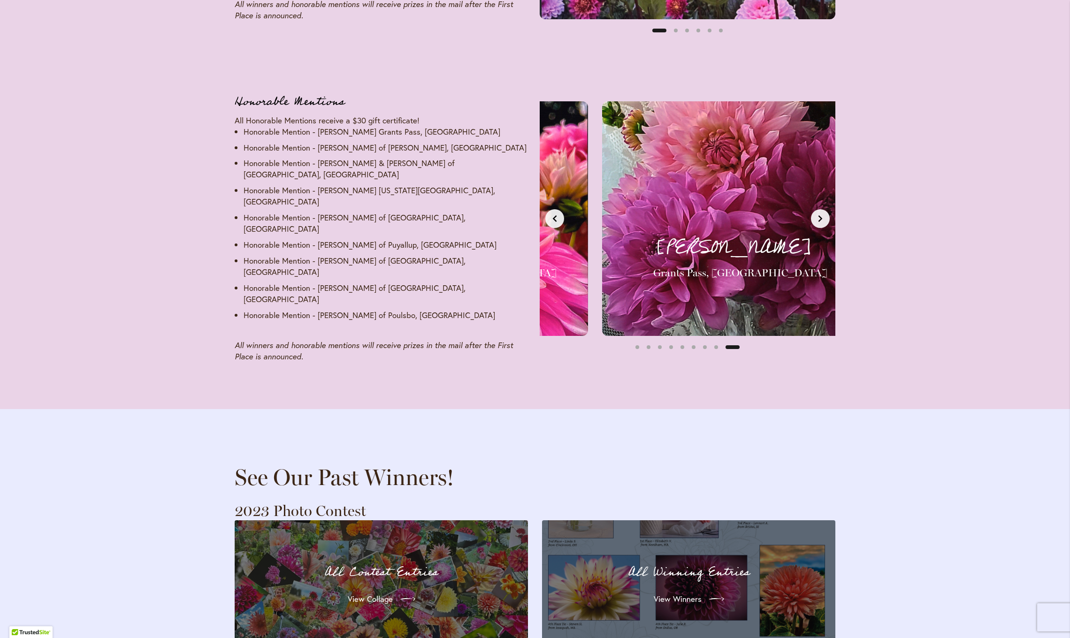
scroll to position [0, 2478]
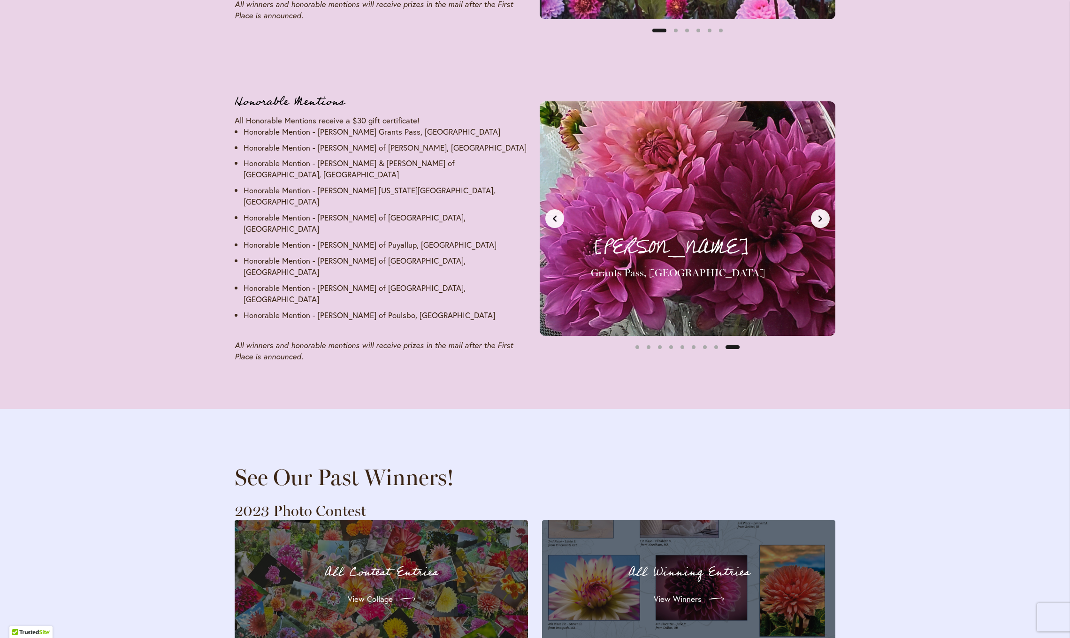
click at [822, 215] on icon "Next slide" at bounding box center [821, 219] width 8 height 8
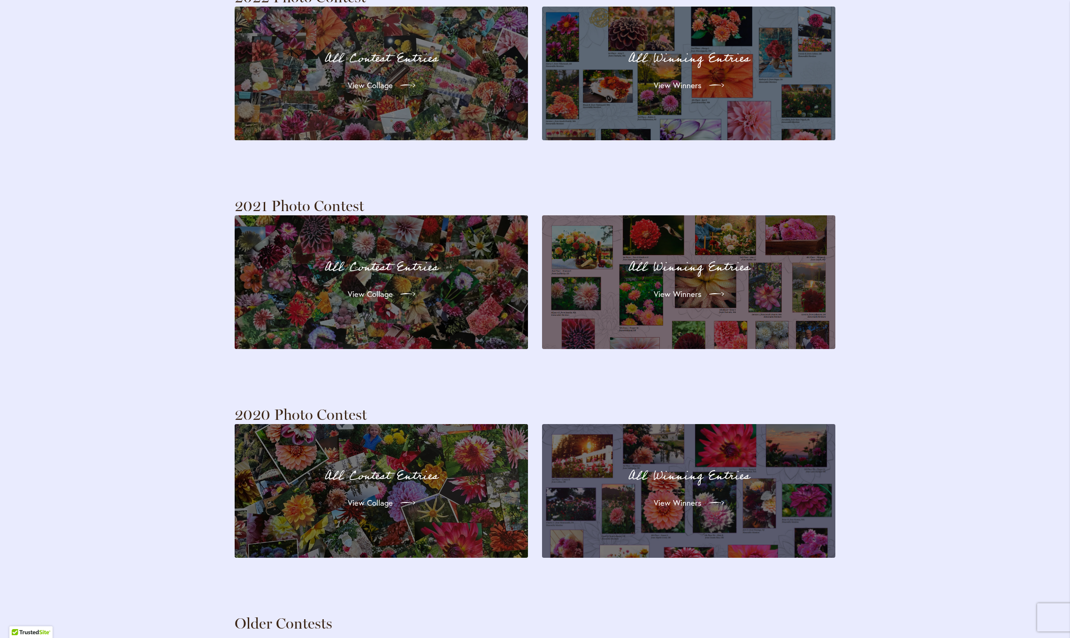
scroll to position [0, 0]
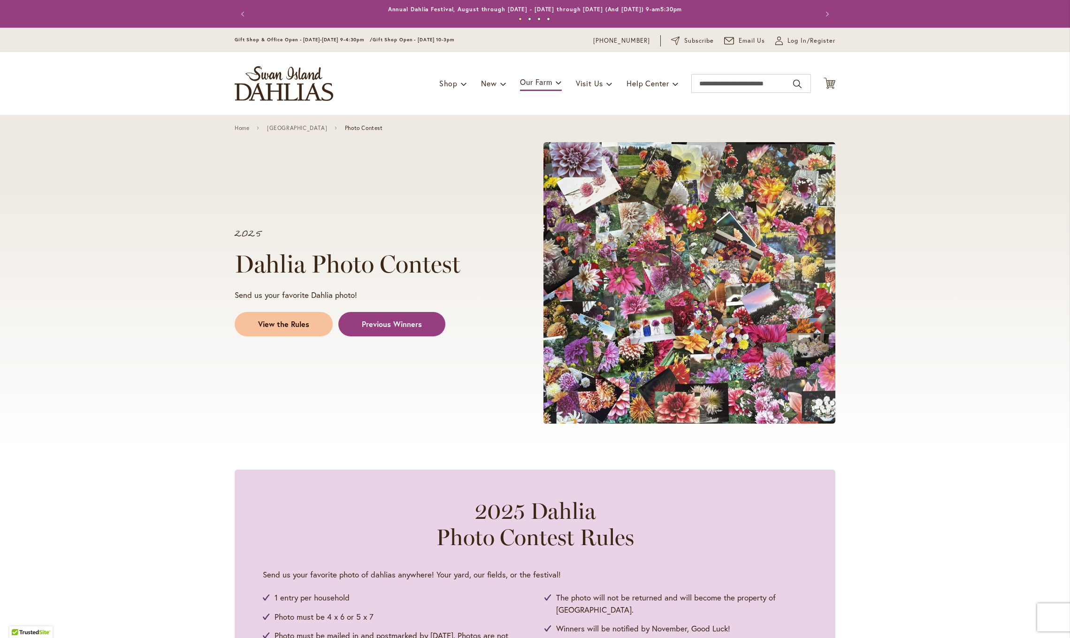
click at [297, 323] on span "View the Rules" at bounding box center [283, 324] width 51 height 11
click at [502, 84] on span at bounding box center [503, 83] width 6 height 15
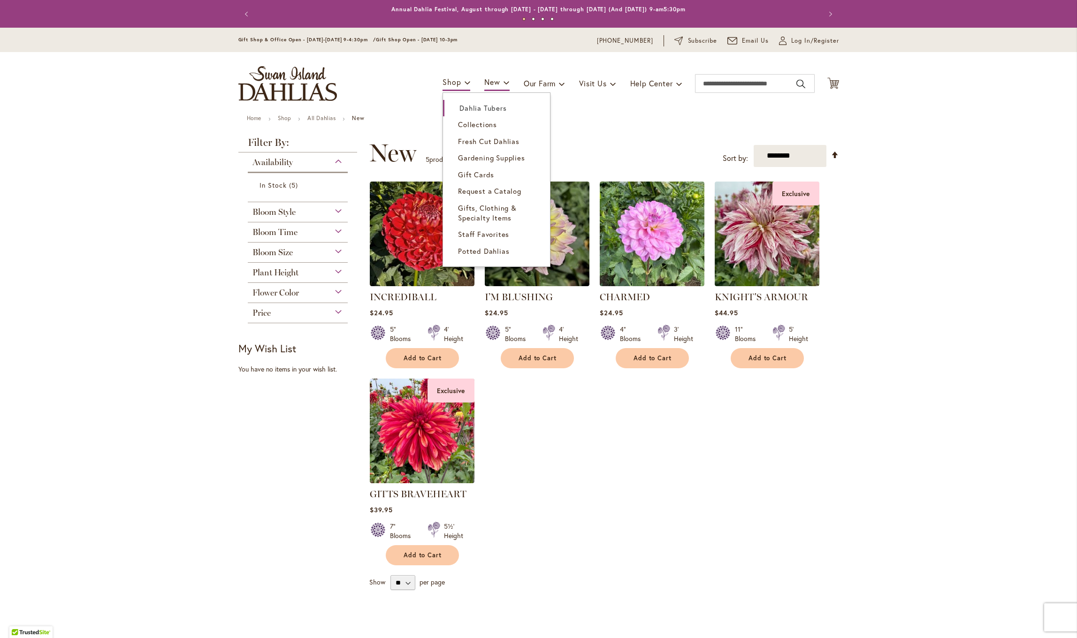
click at [463, 113] on link "Dahlia Tubers" at bounding box center [496, 108] width 107 height 16
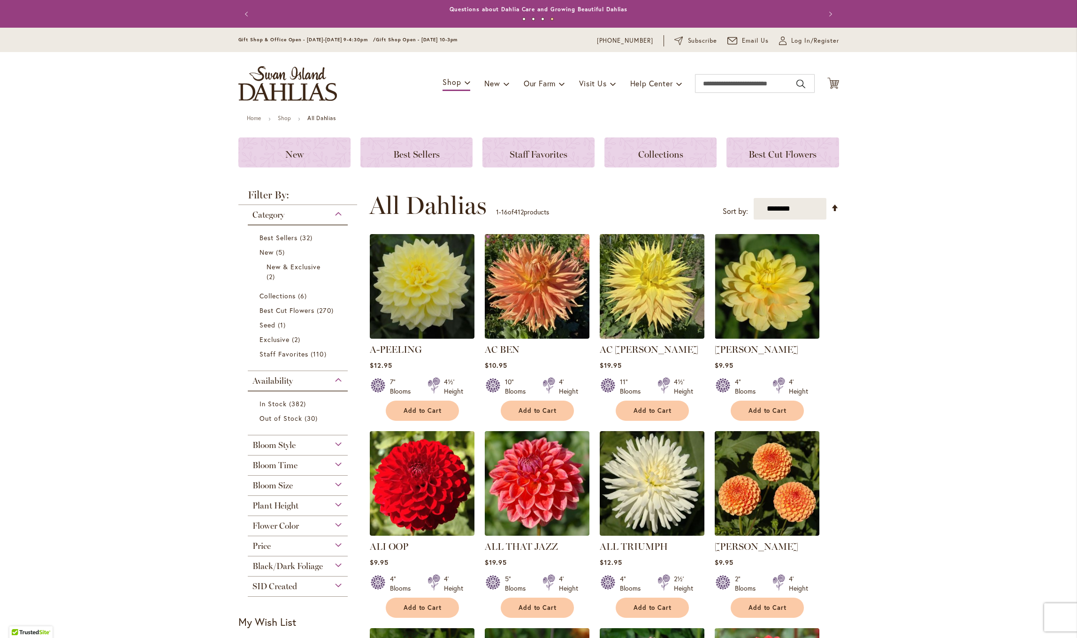
click at [332, 462] on div "Bloom Time" at bounding box center [298, 463] width 100 height 15
click at [311, 489] on span "41 items" at bounding box center [318, 488] width 15 height 10
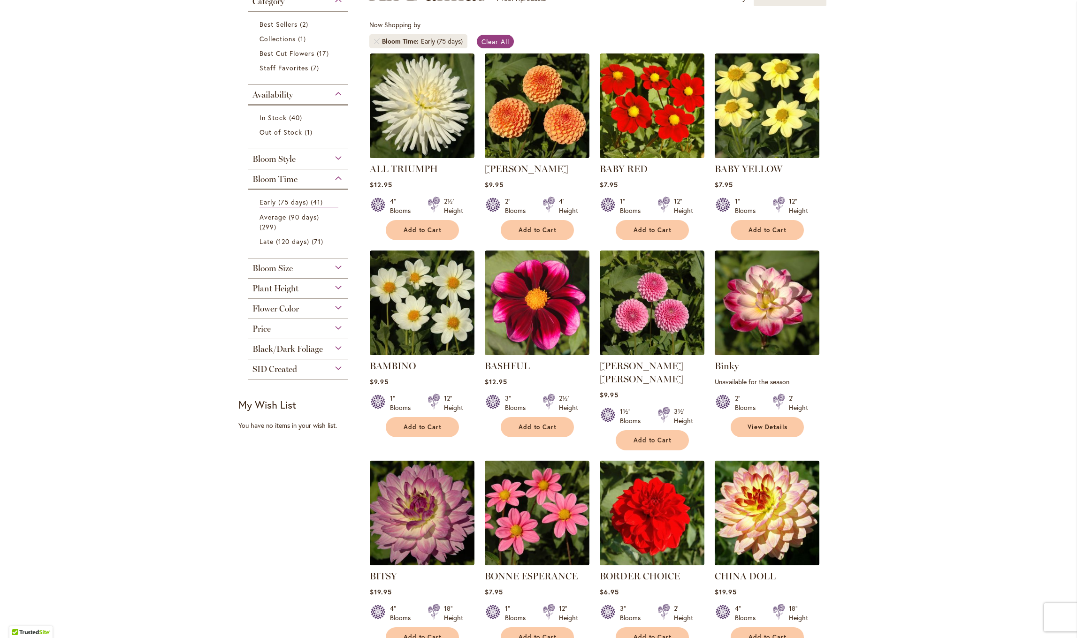
scroll to position [162, 0]
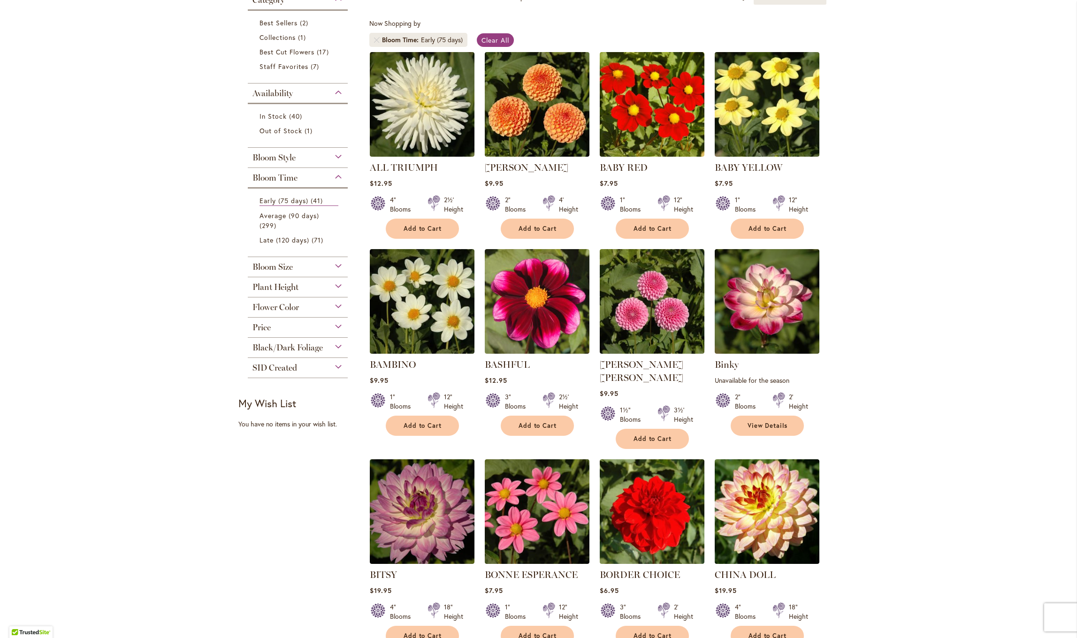
click at [332, 156] on div "Bloom Style" at bounding box center [298, 155] width 100 height 15
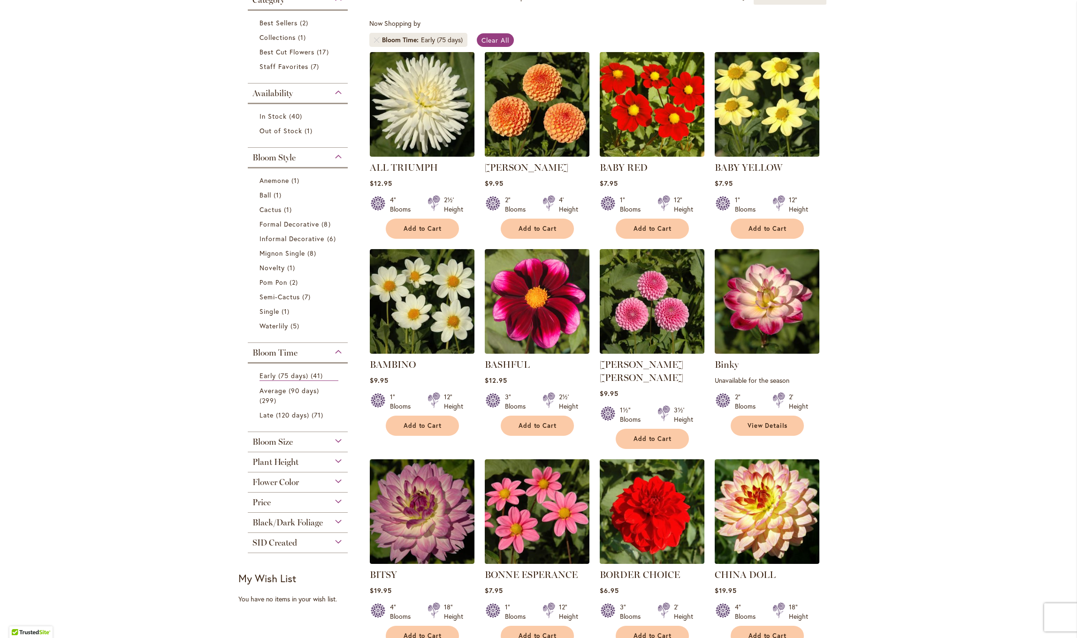
click at [328, 439] on div "Bloom Size" at bounding box center [298, 439] width 100 height 15
click at [310, 465] on link "(B) 6"–8" Blooms 2 items" at bounding box center [299, 465] width 79 height 10
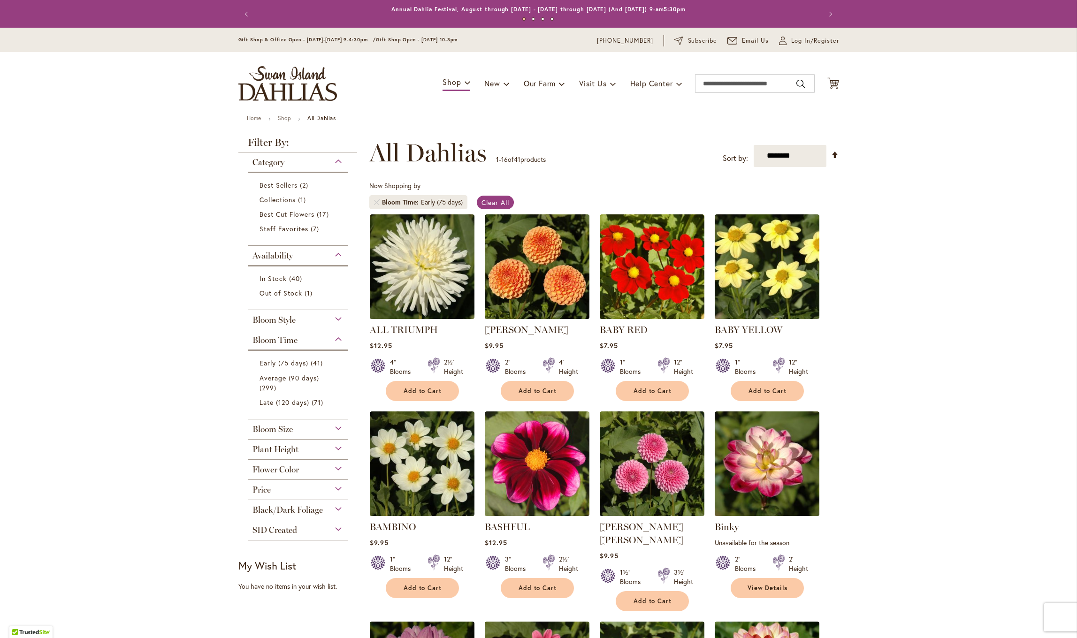
click at [337, 429] on div "Bloom Size" at bounding box center [298, 427] width 100 height 15
click at [306, 465] on span "(BB) 4"–6" Blooms" at bounding box center [290, 466] width 60 height 9
click at [335, 448] on div "Plant Height" at bounding box center [298, 447] width 100 height 15
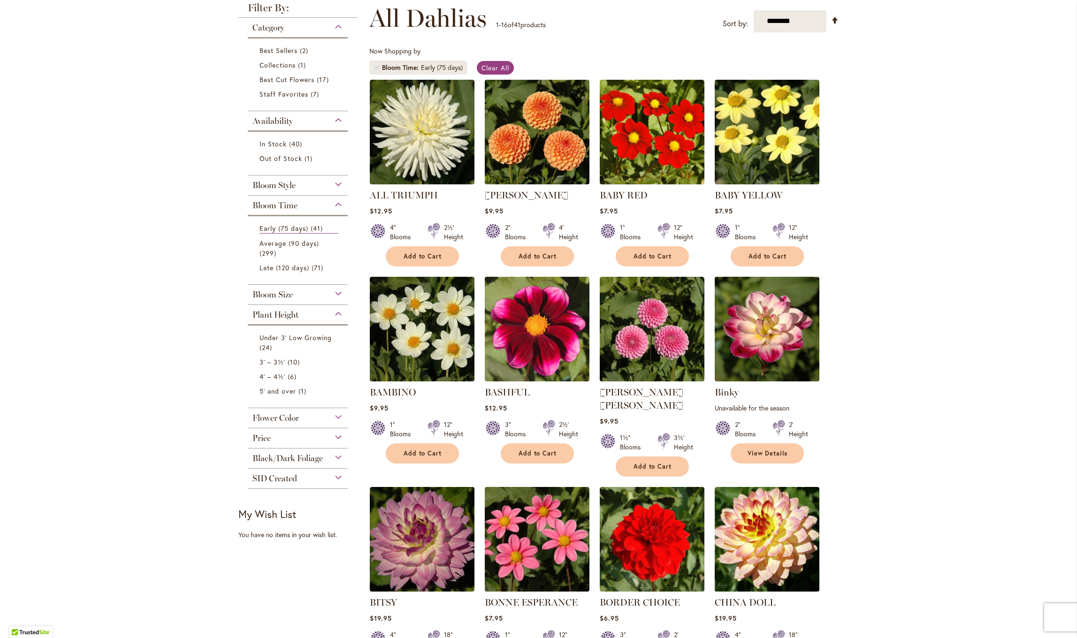
scroll to position [133, 0]
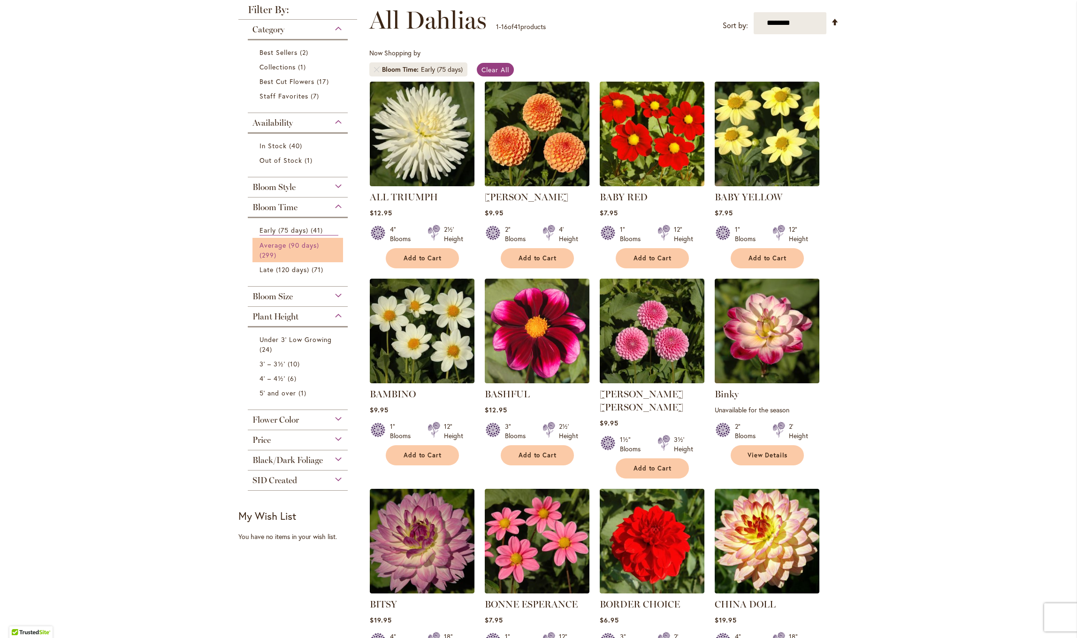
click at [276, 245] on span "Average (90 days)" at bounding box center [290, 245] width 60 height 9
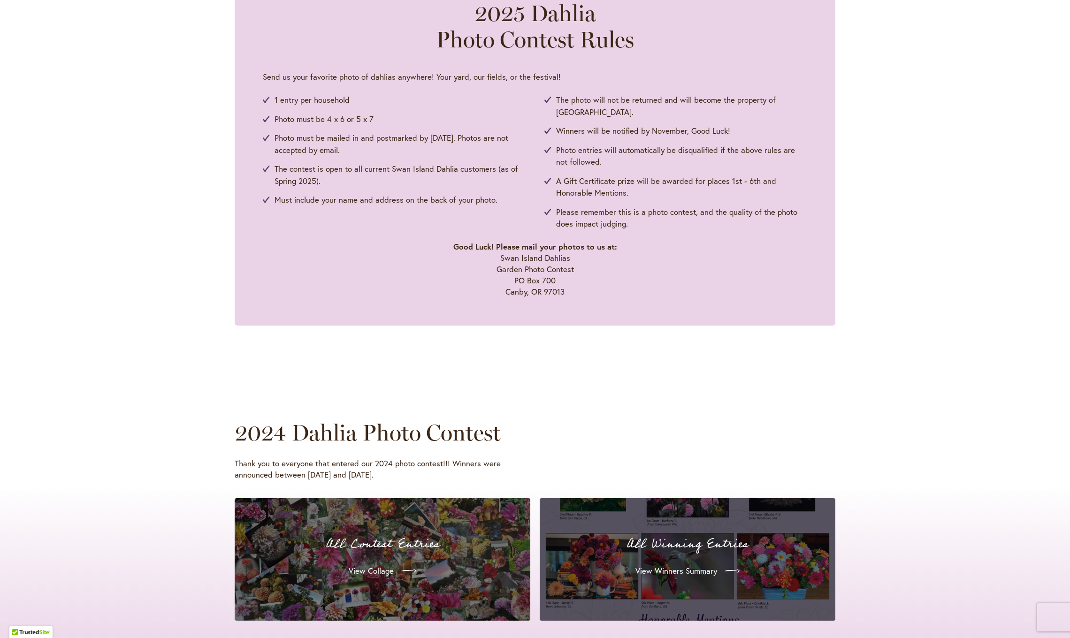
scroll to position [480, 0]
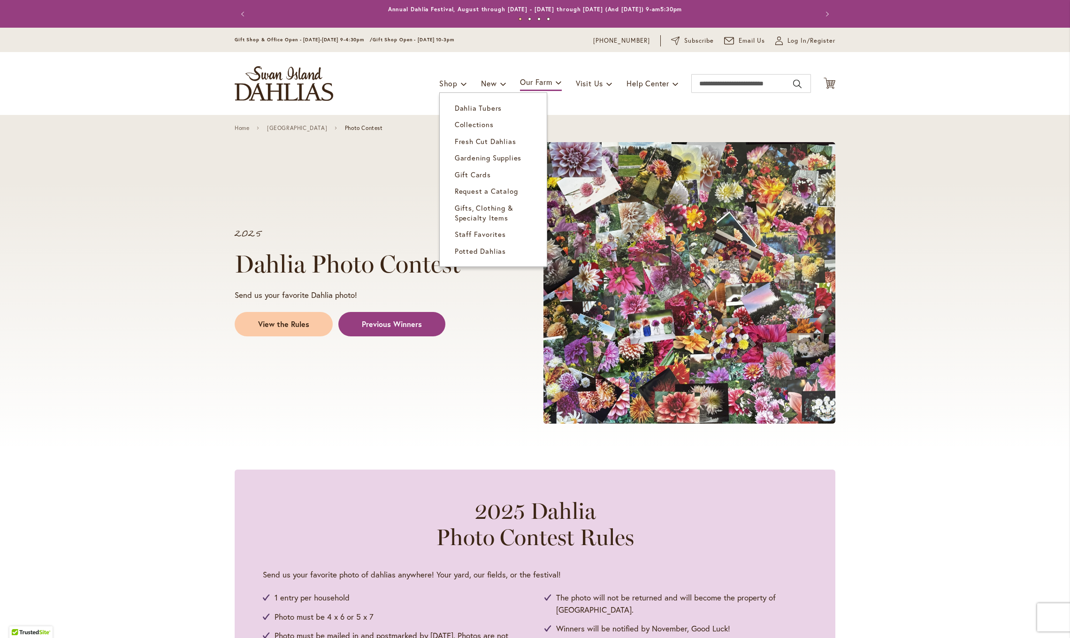
click at [478, 107] on span "Dahlia Tubers" at bounding box center [478, 107] width 47 height 9
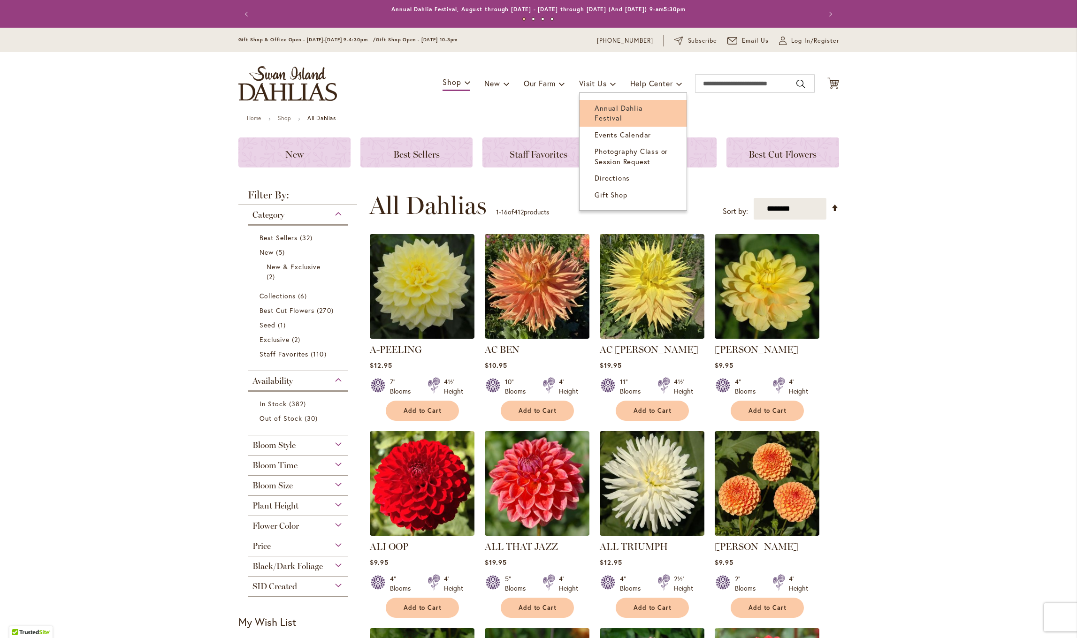
click at [610, 112] on link "Annual Dahlia Festival" at bounding box center [633, 113] width 107 height 27
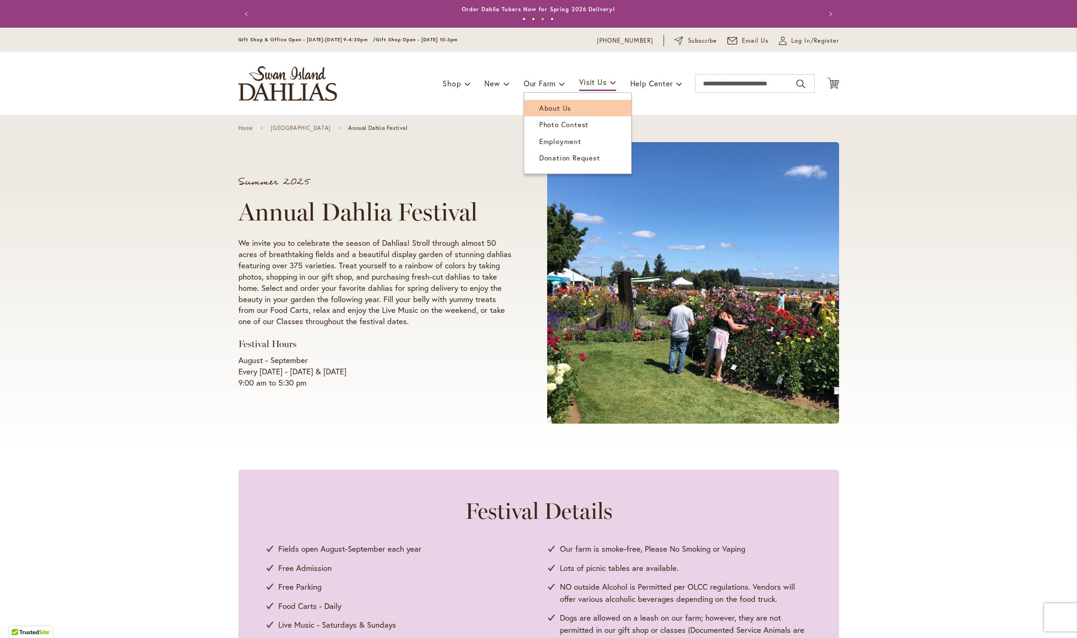
click at [550, 109] on span "About Us" at bounding box center [555, 107] width 32 height 9
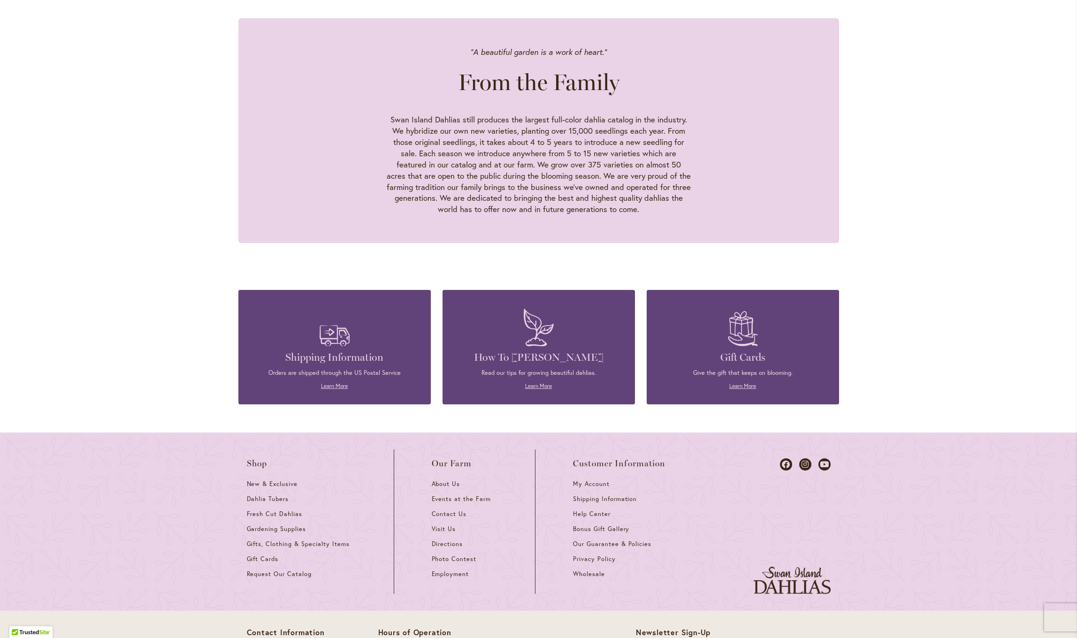
scroll to position [858, 0]
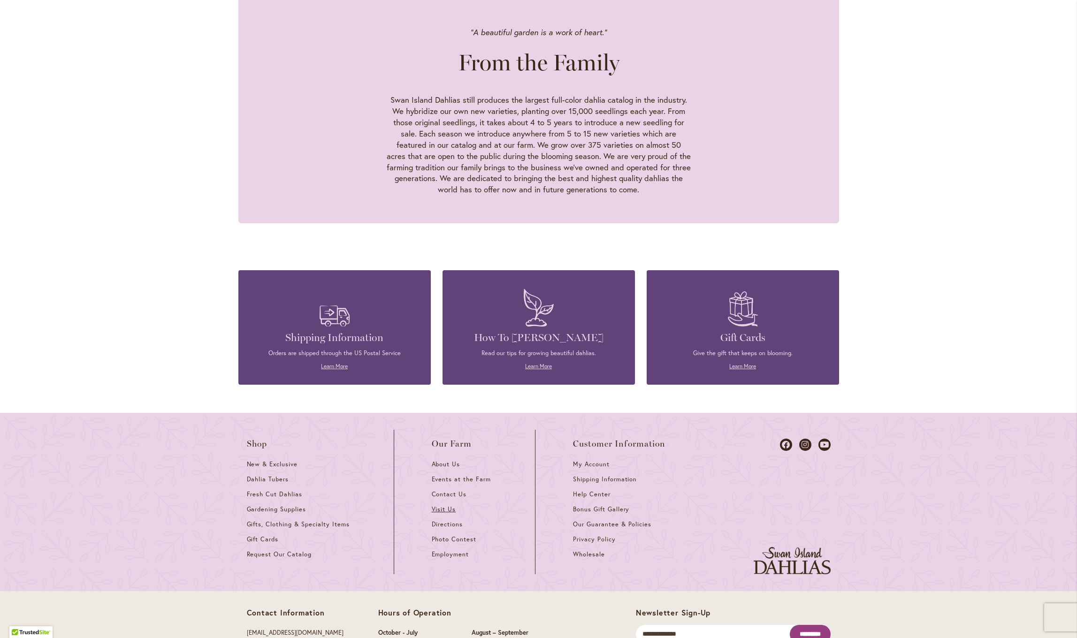
click at [443, 505] on link "Visit Us" at bounding box center [465, 512] width 66 height 15
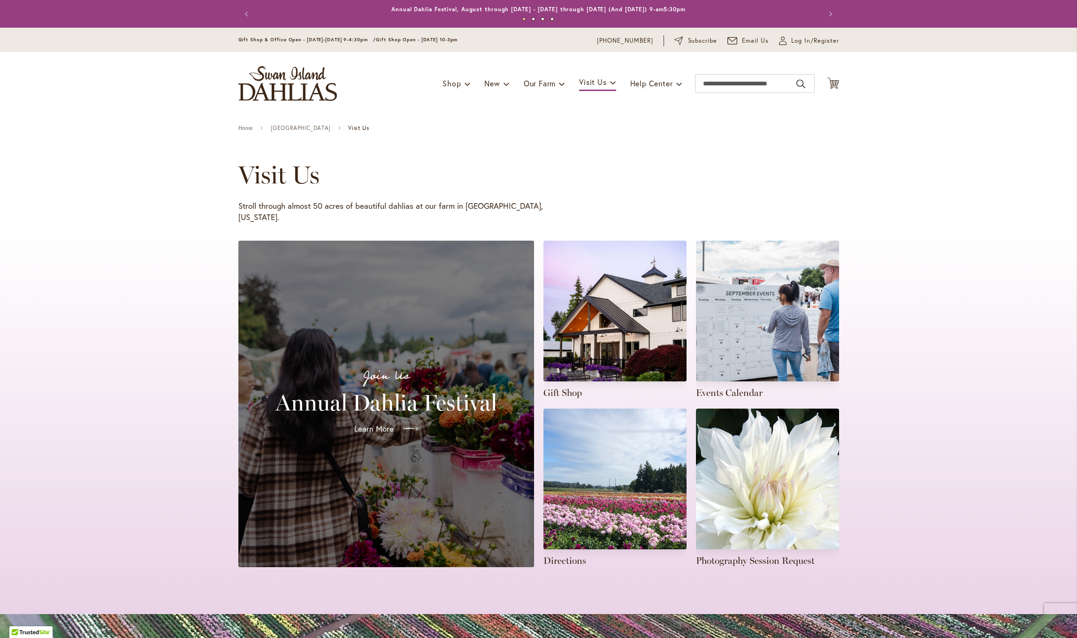
click at [367, 423] on span "Learn More" at bounding box center [373, 428] width 39 height 11
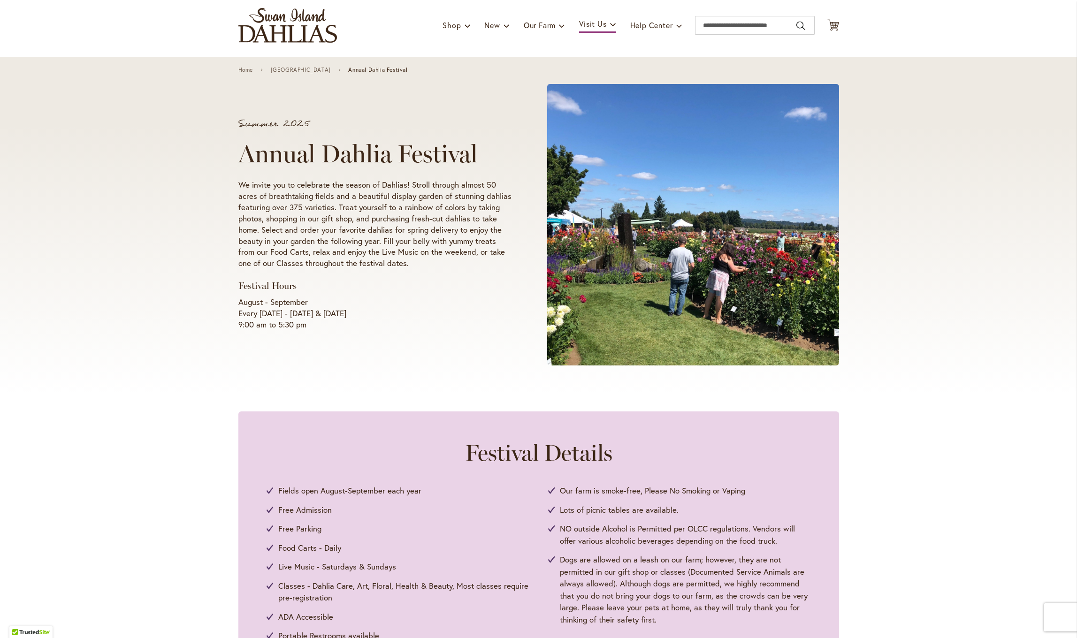
scroll to position [32, 0]
